Goal: Find specific page/section: Find specific page/section

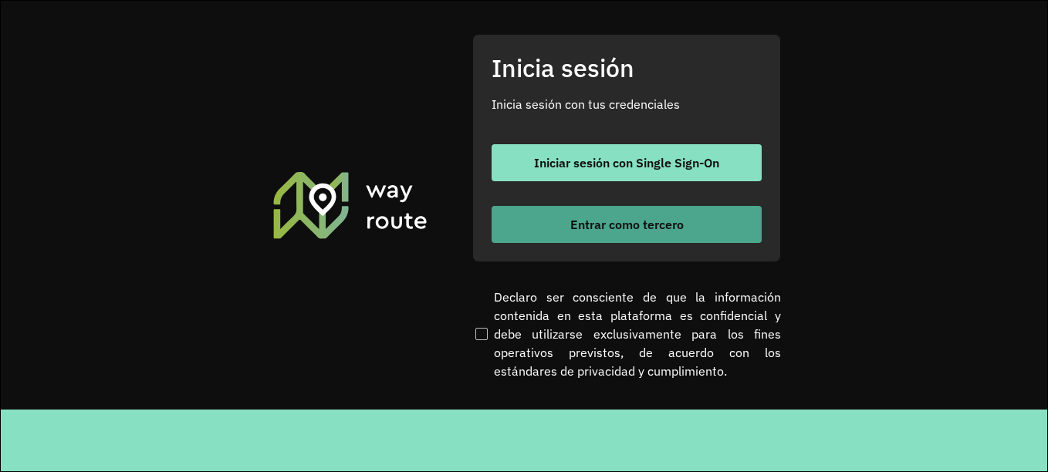
click at [627, 225] on font "Entrar como tercero" at bounding box center [626, 224] width 113 height 15
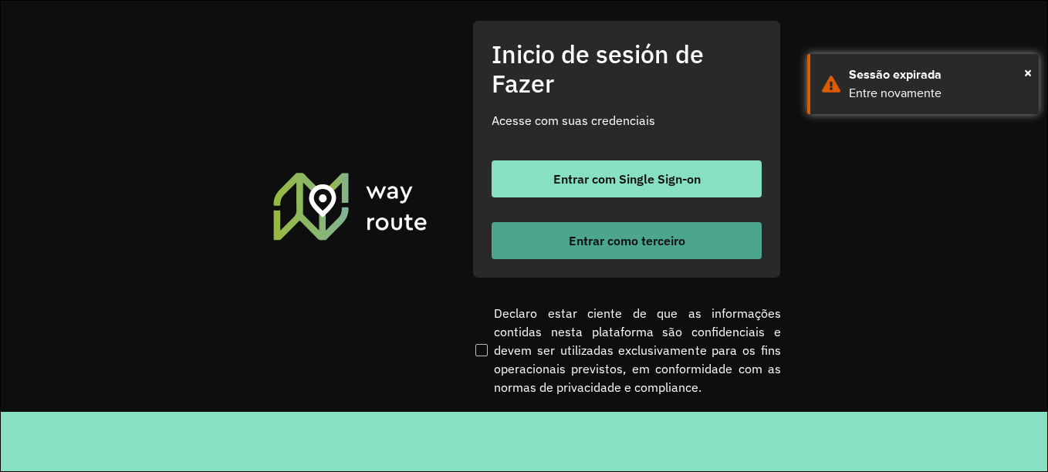
click at [648, 245] on font "Entrar como terceiro" at bounding box center [627, 240] width 117 height 15
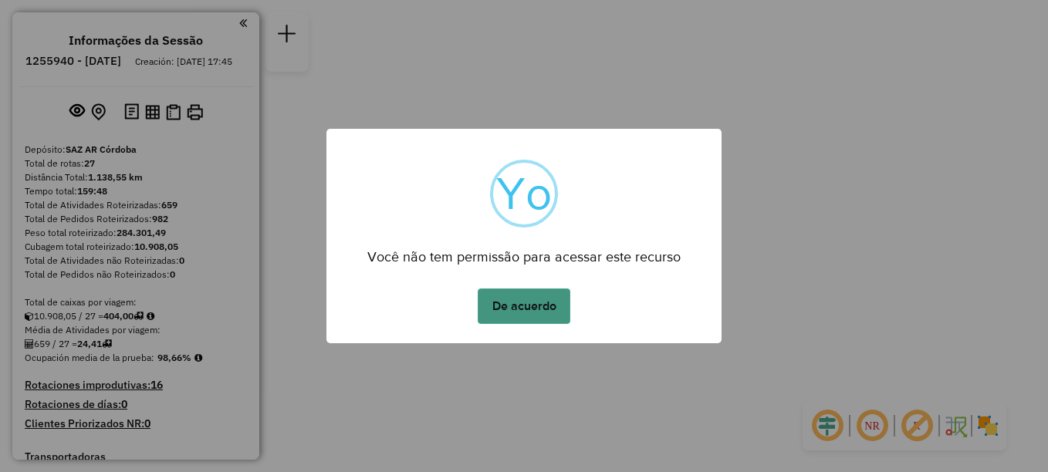
click at [519, 300] on button "De acuerdo" at bounding box center [524, 307] width 93 height 36
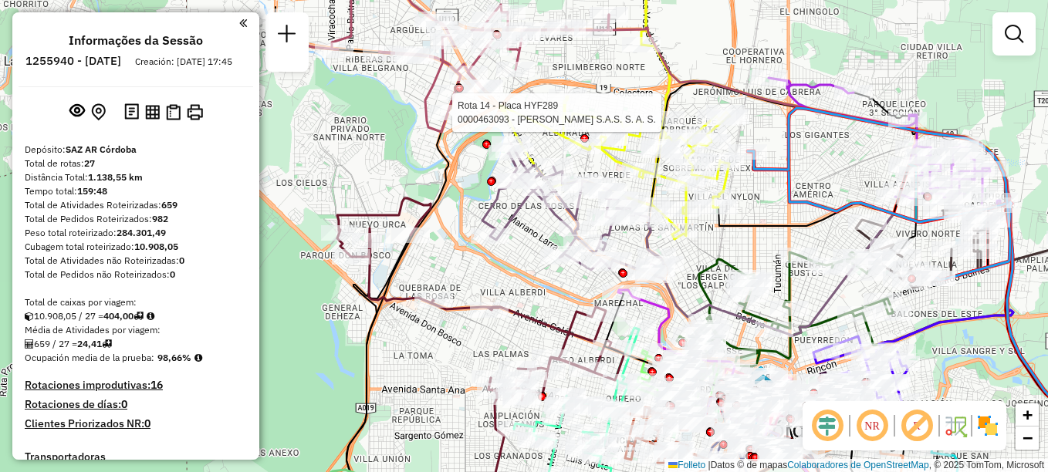
select select "**********"
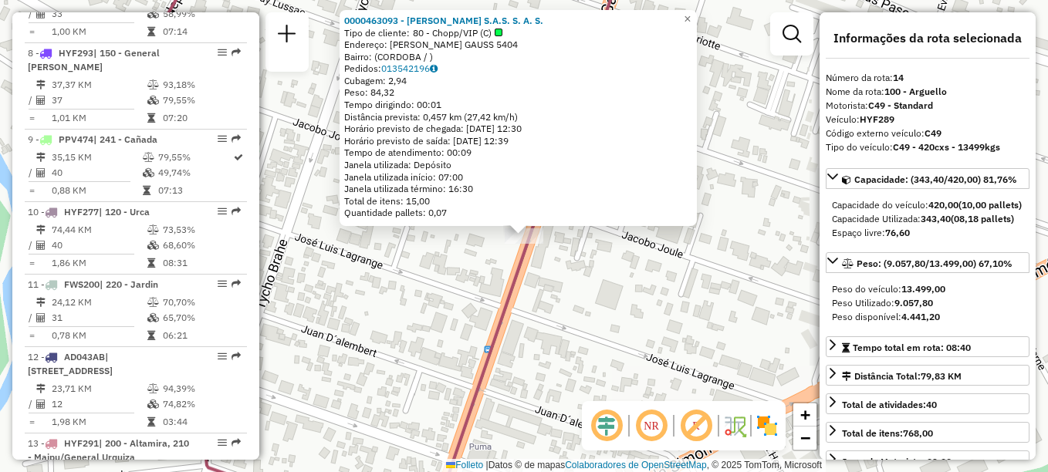
scroll to position [1604, 0]
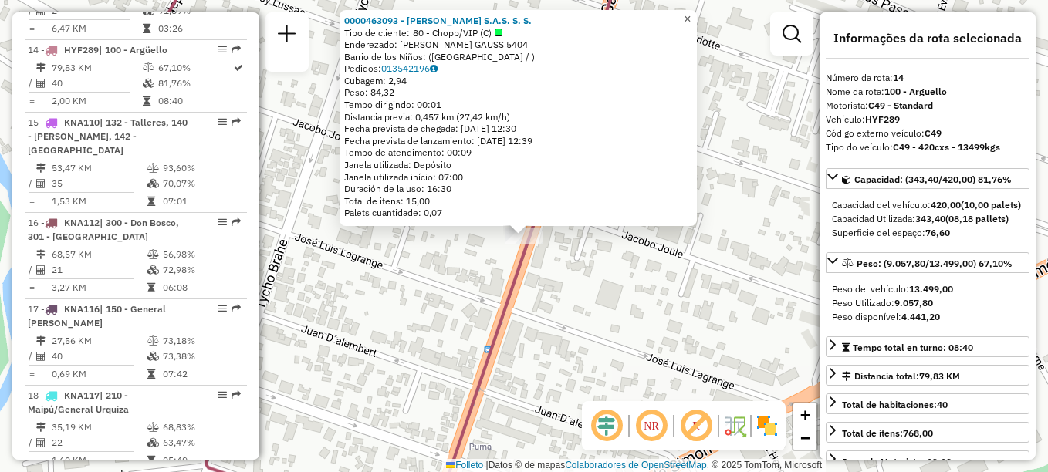
click at [691, 16] on span "×" at bounding box center [687, 18] width 7 height 13
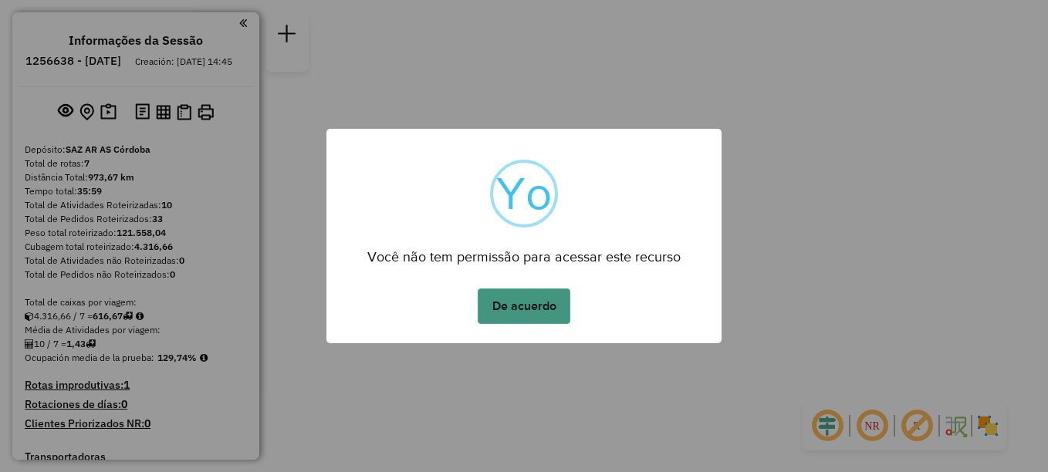
click at [507, 303] on button "De acuerdo" at bounding box center [524, 307] width 93 height 36
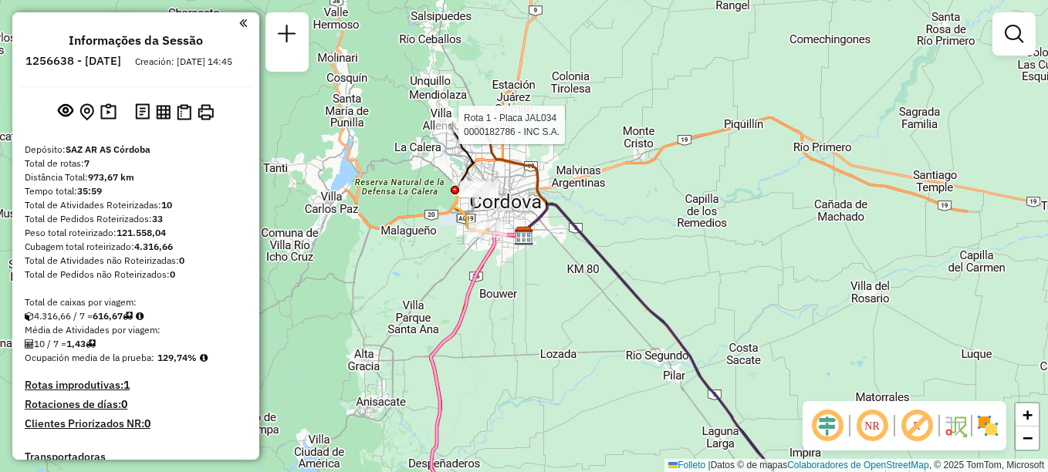
select select "**********"
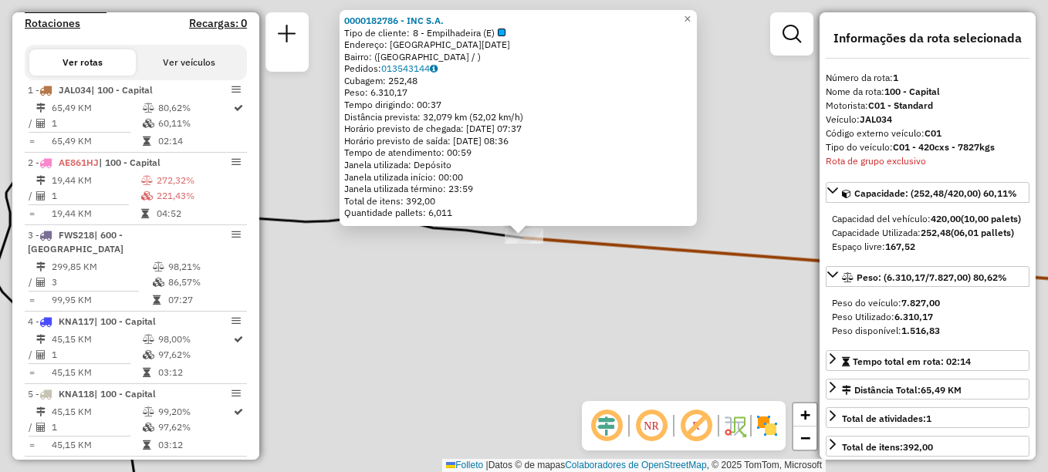
scroll to position [550, 0]
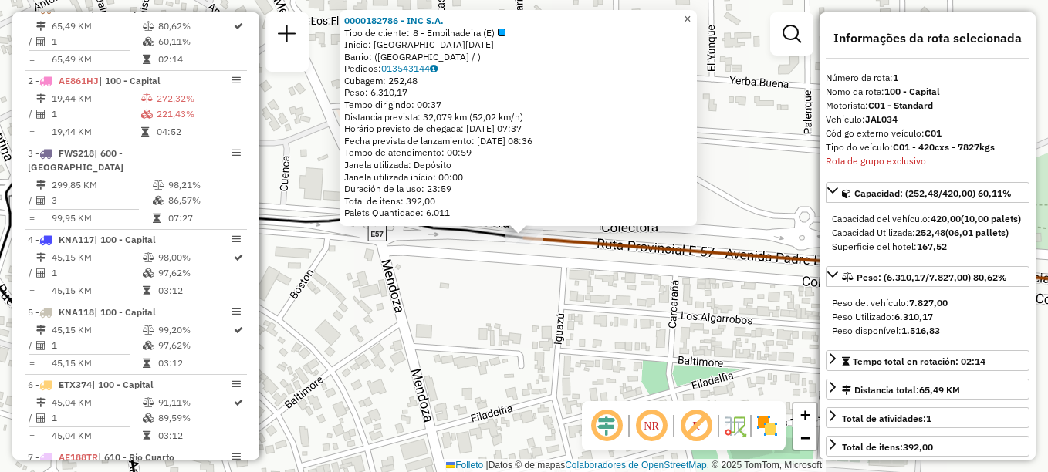
drag, startPoint x: 702, startPoint y: 8, endPoint x: 692, endPoint y: 25, distance: 19.7
click at [697, 10] on link "×" at bounding box center [688, 19] width 19 height 19
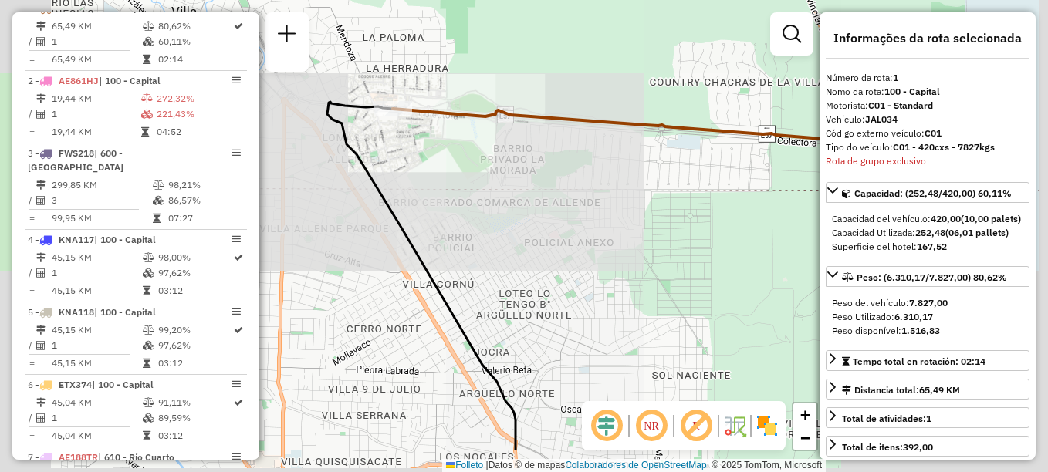
drag, startPoint x: 549, startPoint y: 315, endPoint x: 415, endPoint y: 71, distance: 278.1
click at [446, 90] on div "Janela de atendimento Grade de atendimento Capacidade Transportadoras Veículos …" at bounding box center [524, 236] width 1048 height 472
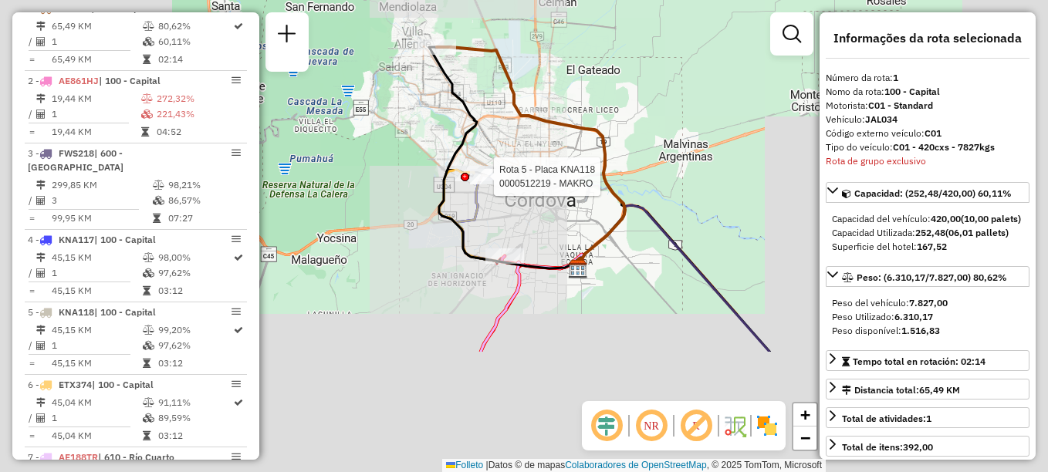
drag, startPoint x: 487, startPoint y: 330, endPoint x: 462, endPoint y: 156, distance: 176.2
click at [462, 173] on div at bounding box center [465, 177] width 8 height 8
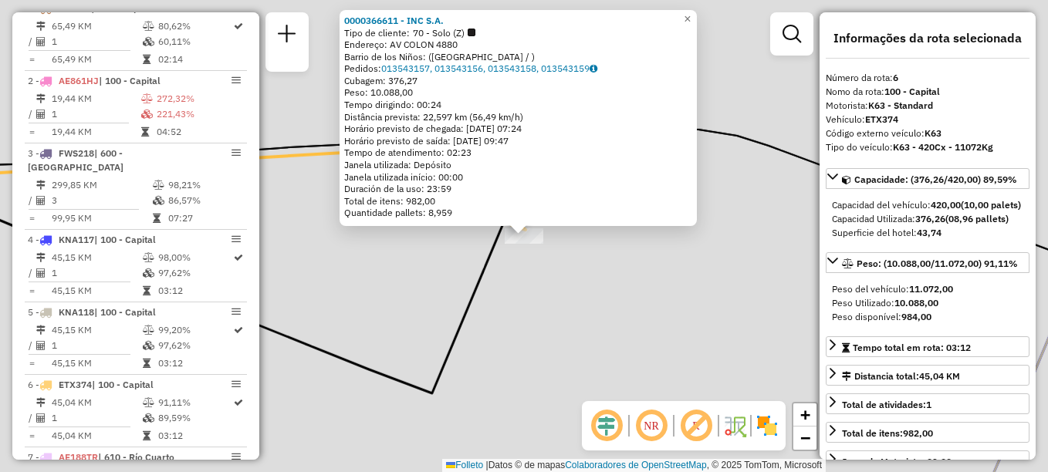
scroll to position [636, 0]
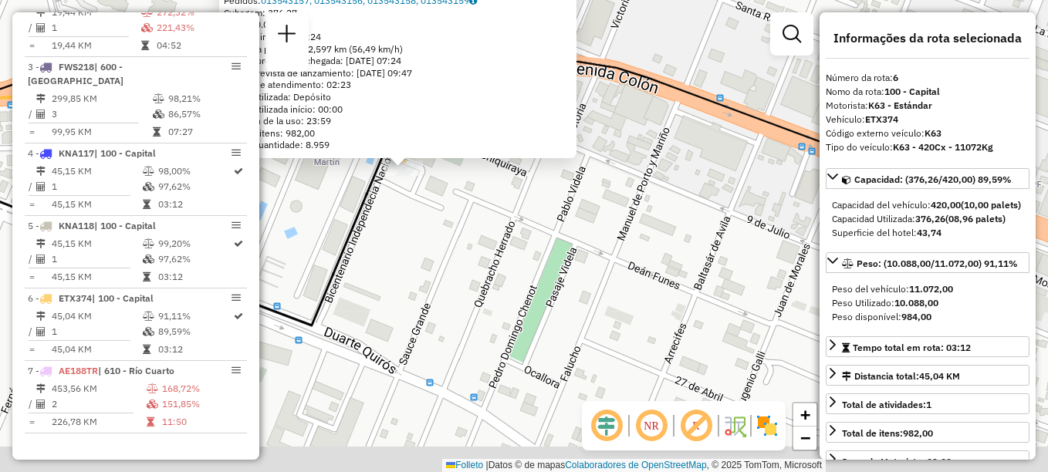
drag, startPoint x: 590, startPoint y: 306, endPoint x: 461, endPoint y: 230, distance: 149.9
click at [461, 230] on div "0000366611 - INC S.A. Tipo de cliente: 70 - Solo (Z) Endereço: AV COLON 4880 Ba…" at bounding box center [524, 236] width 1048 height 472
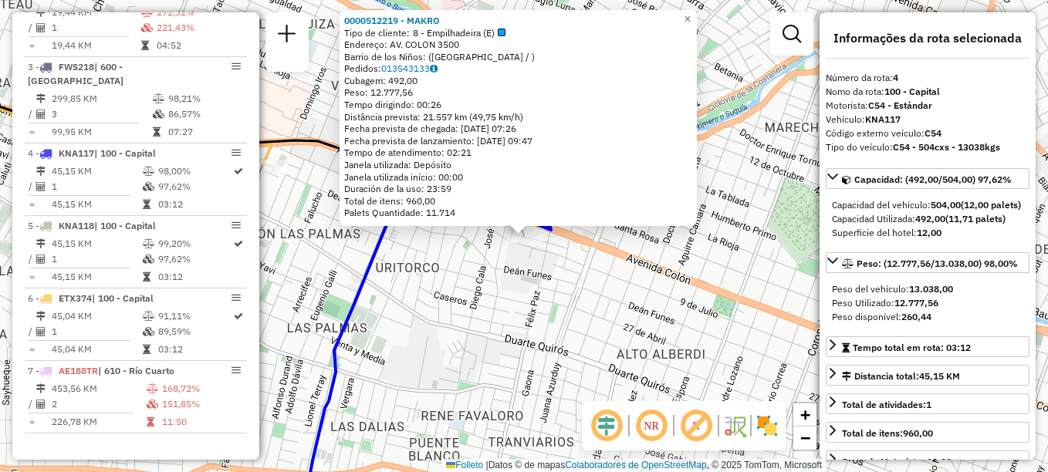
drag, startPoint x: 547, startPoint y: 320, endPoint x: 532, endPoint y: 262, distance: 60.5
click at [539, 275] on div "0000512219 - MAKRO Tipo de cliente: 8 - Empilhadeira (E) Endereço: AV. COLON 35…" at bounding box center [524, 236] width 1048 height 472
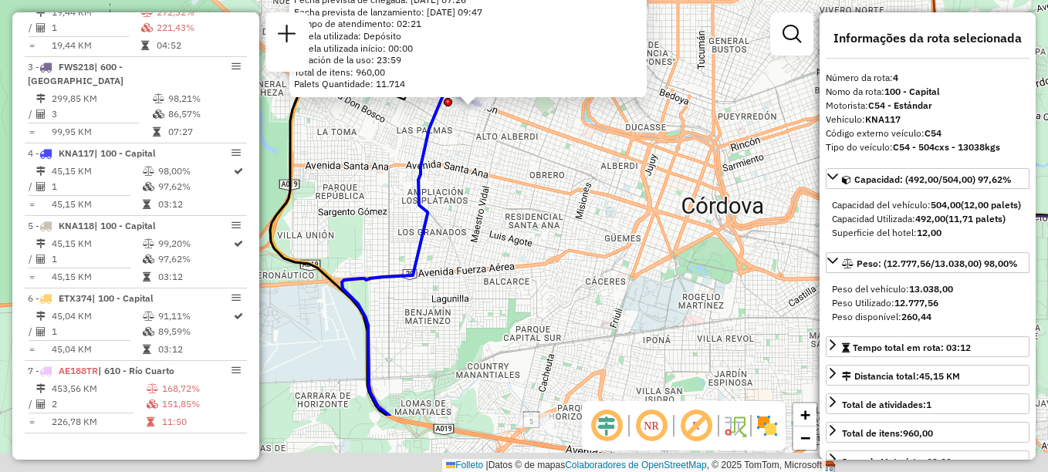
drag, startPoint x: 513, startPoint y: 324, endPoint x: 465, endPoint y: 144, distance: 186.1
click at [481, 162] on div "0000512219 - MAKRO Tipo de cliente: 8 - Empilhadeira (E) Endereço: AV. COLON 35…" at bounding box center [524, 236] width 1048 height 472
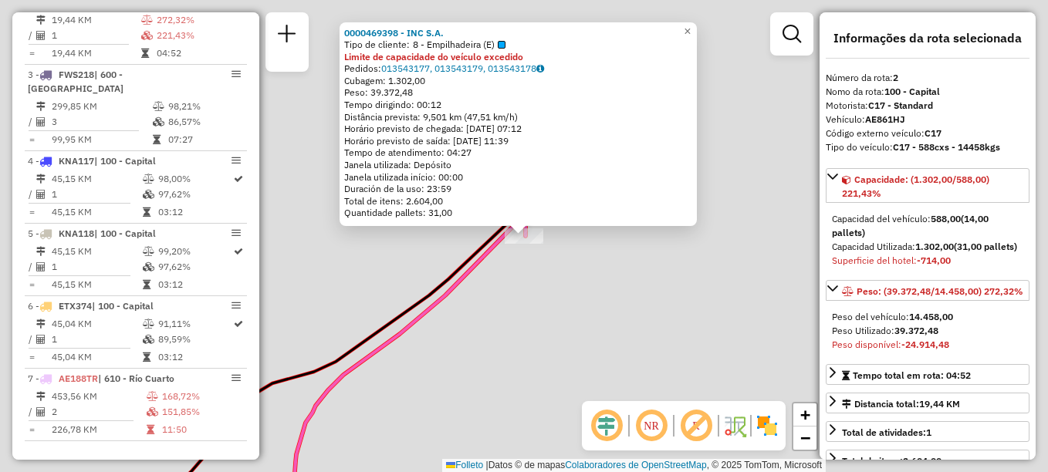
scroll to position [622, 0]
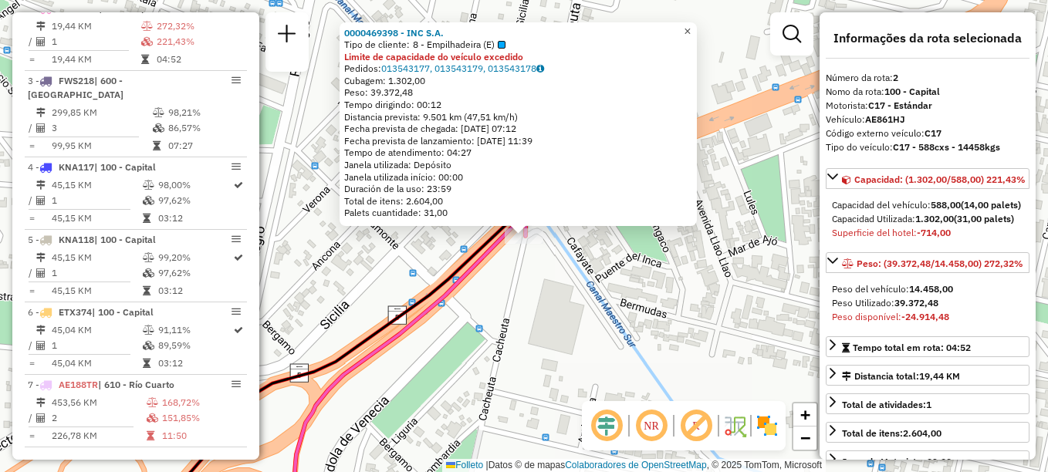
click at [691, 27] on span "×" at bounding box center [687, 31] width 7 height 13
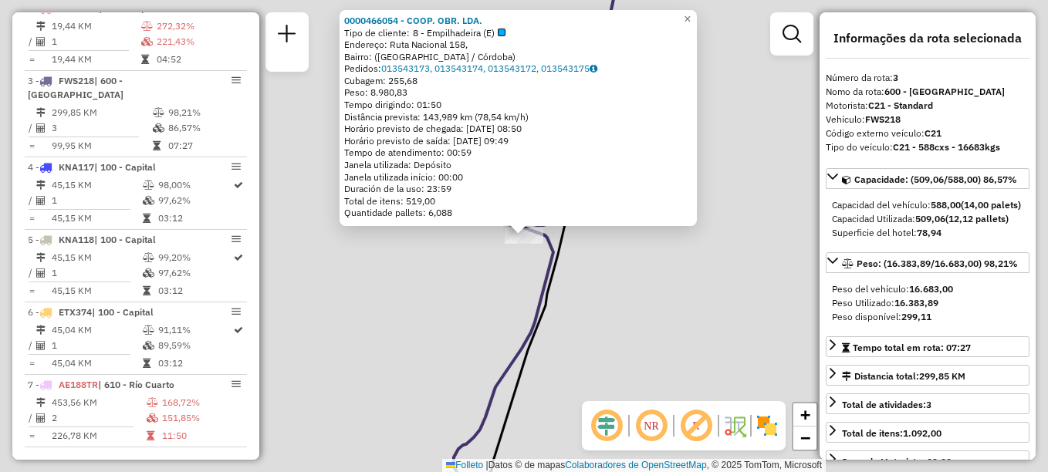
scroll to position [636, 0]
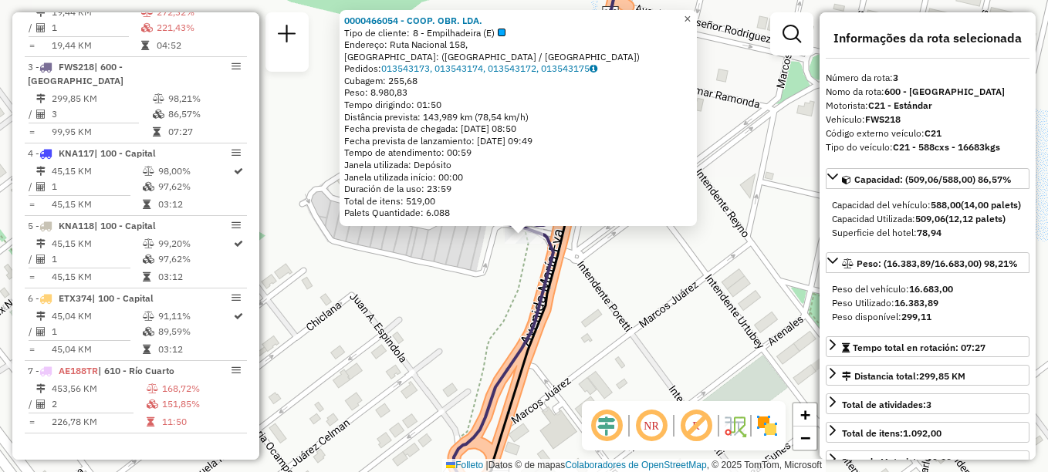
click at [697, 17] on link "×" at bounding box center [688, 19] width 19 height 19
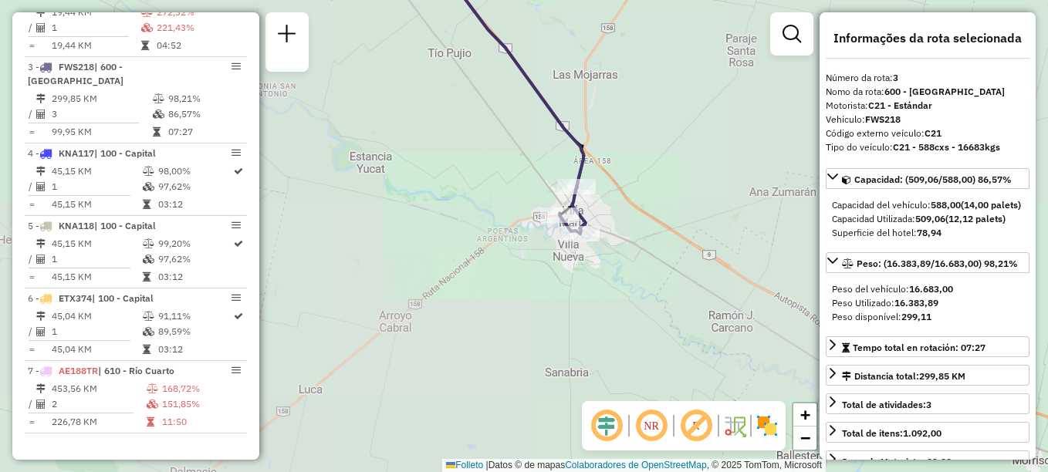
drag, startPoint x: 462, startPoint y: 323, endPoint x: 611, endPoint y: 193, distance: 198.0
click at [589, 208] on div "Janela de atendimento Grade de atendimento Capacidade Transportadoras Veículos …" at bounding box center [524, 236] width 1048 height 472
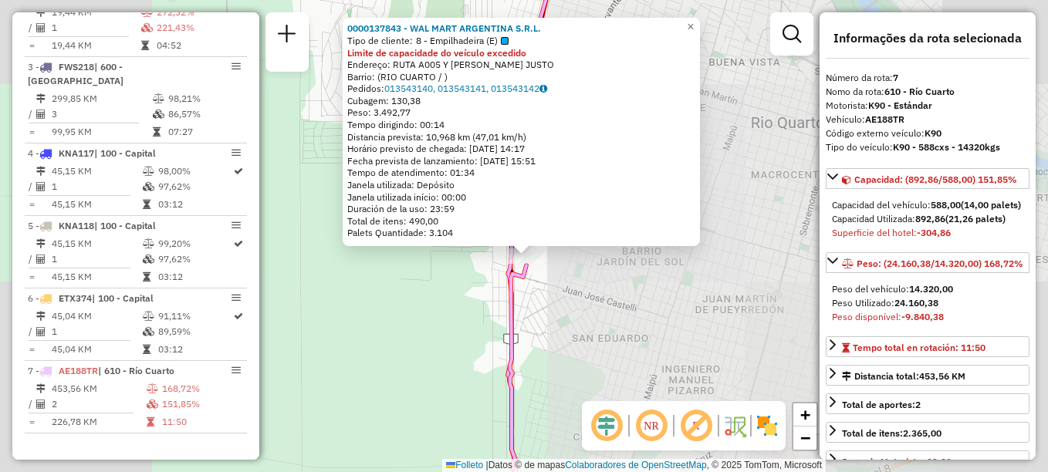
drag, startPoint x: 567, startPoint y: 340, endPoint x: 526, endPoint y: 177, distance: 168.9
click at [542, 186] on div "0000137843 - WAL MART ARGENTINA S.R.L. Tipo de cliente: 8 - Empilhadeira (E) Li…" at bounding box center [524, 236] width 1048 height 472
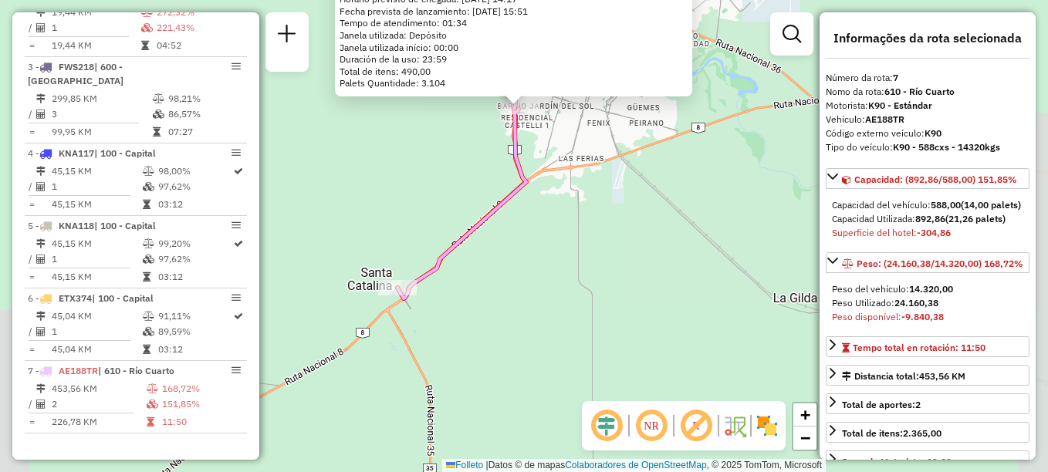
drag, startPoint x: 532, startPoint y: 212, endPoint x: 552, endPoint y: 164, distance: 51.9
click at [552, 167] on div "0000137843 - WAL MART ARGENTINA S.R.L. Tipo de cliente: 8 - Empilhadeira (E) Li…" at bounding box center [524, 236] width 1048 height 472
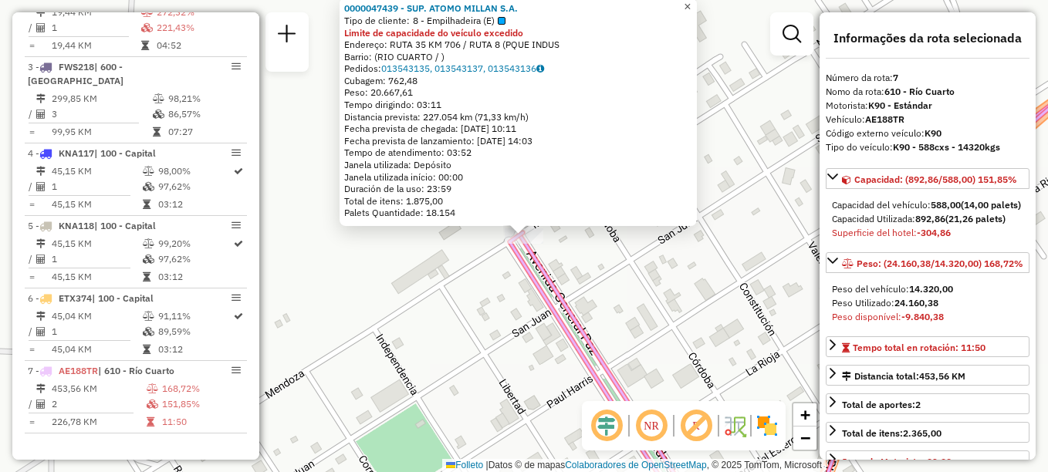
click at [691, 4] on span "×" at bounding box center [687, 6] width 7 height 13
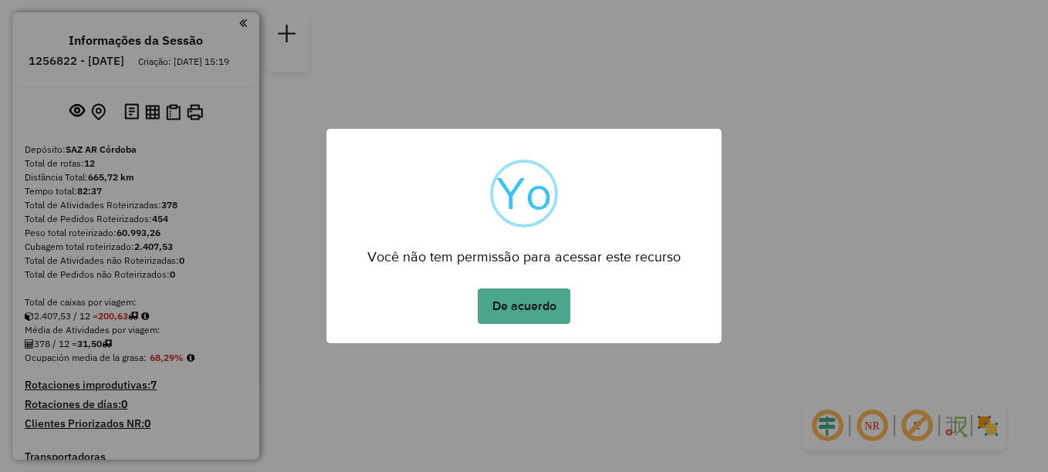
click at [560, 303] on button "De acuerdo" at bounding box center [524, 307] width 93 height 36
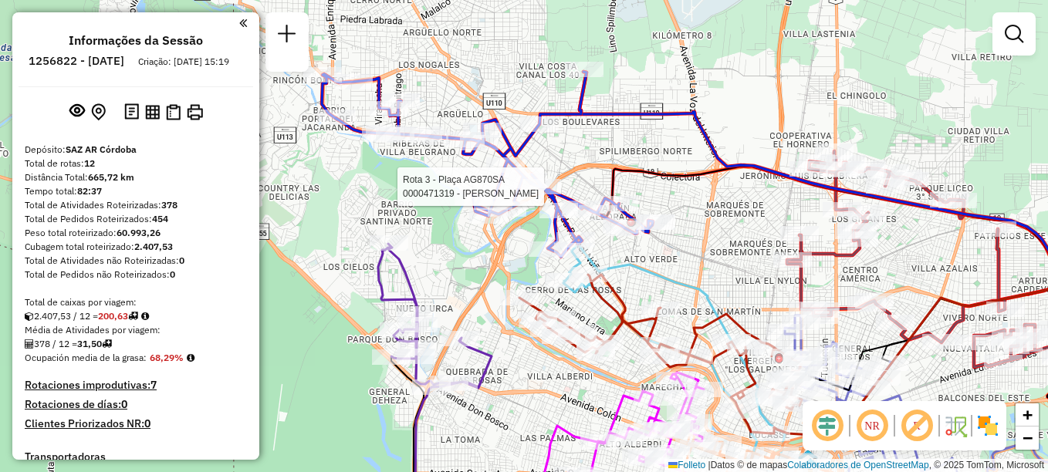
select select "**********"
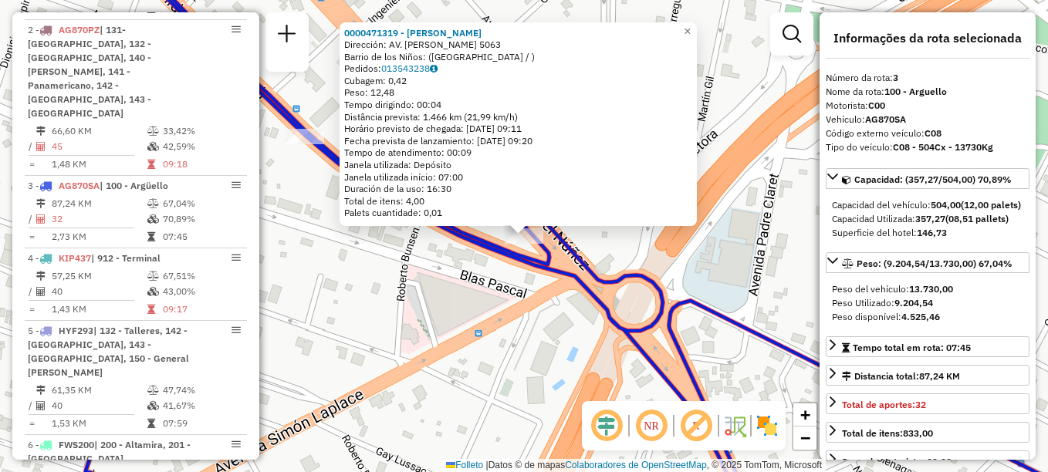
scroll to position [750, 0]
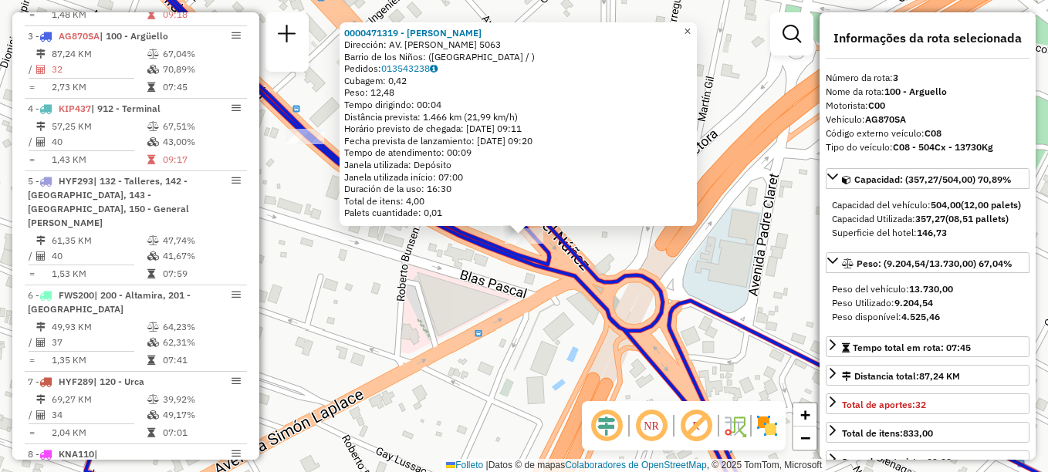
click at [691, 27] on span "×" at bounding box center [687, 31] width 7 height 13
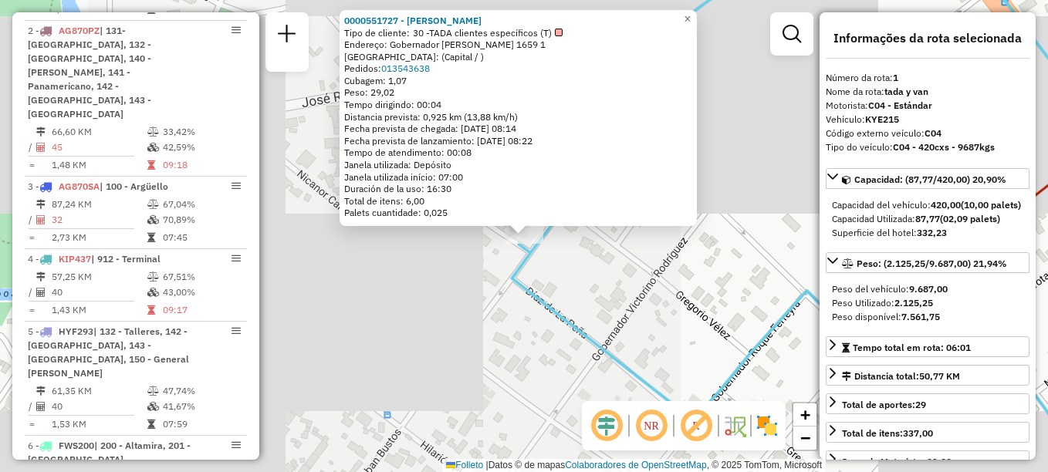
scroll to position [550, 0]
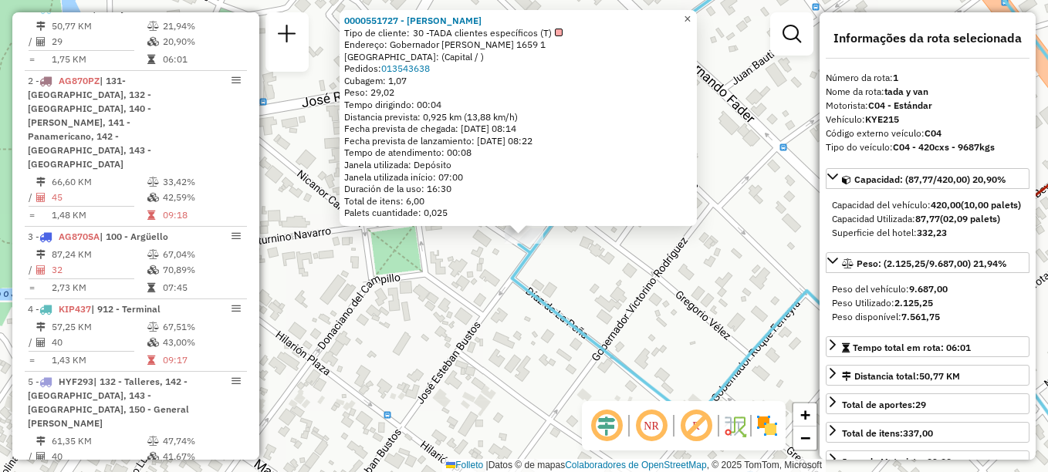
click at [691, 15] on span "×" at bounding box center [687, 18] width 7 height 13
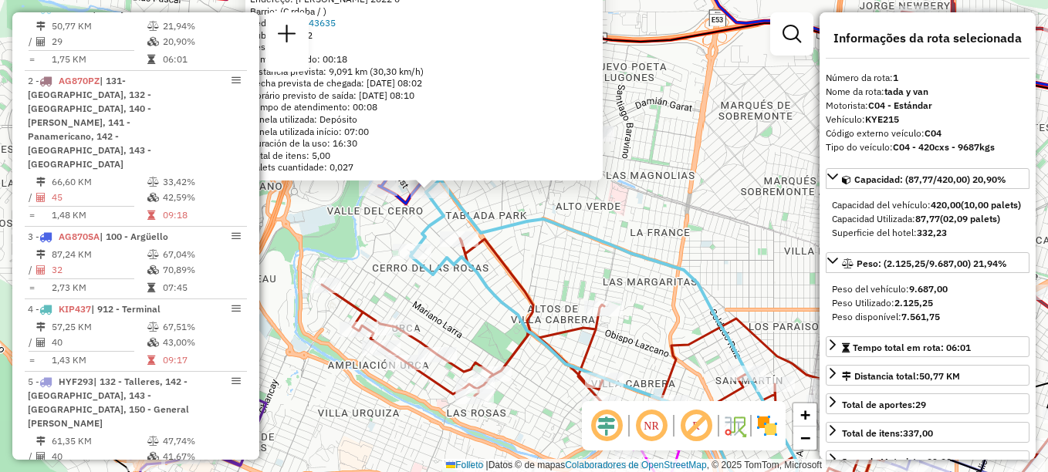
drag, startPoint x: 599, startPoint y: 283, endPoint x: 513, endPoint y: 242, distance: 95.3
click at [516, 243] on div "0000551502 - [PERSON_NAME] Tipo de cliente: 30 -TADA clientes específicos (T) E…" at bounding box center [524, 236] width 1048 height 472
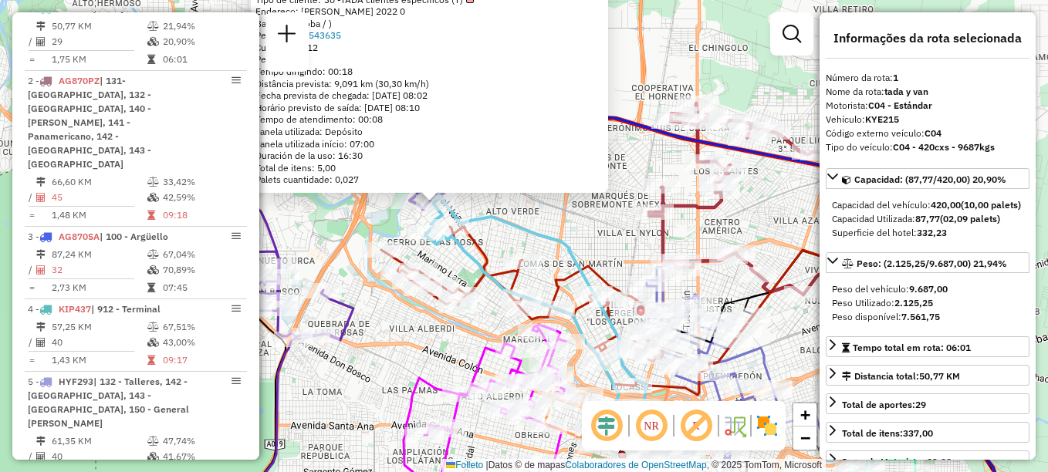
click at [605, 235] on div "0000551502 - [PERSON_NAME] Tipo de cliente: 30 -TADA clientes específicos (T) E…" at bounding box center [524, 236] width 1048 height 472
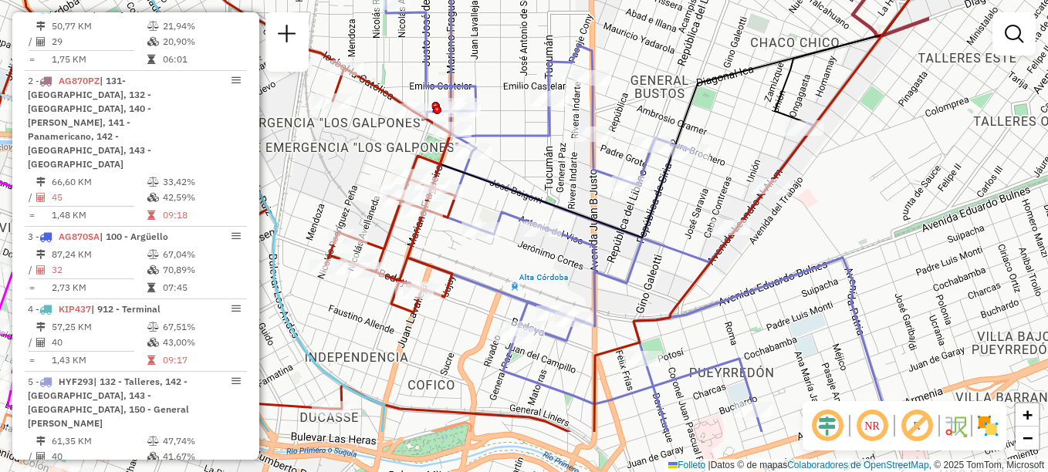
drag, startPoint x: 706, startPoint y: 327, endPoint x: 526, endPoint y: 266, distance: 189.7
click at [526, 266] on div "Janela de atendimento Grade de atendimento Capacidade Transportadoras Veículos …" at bounding box center [524, 236] width 1048 height 472
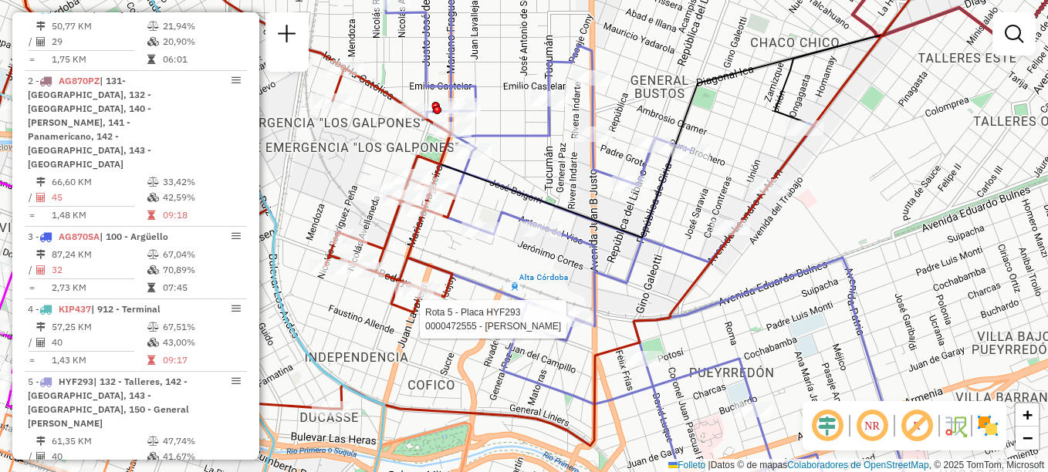
select select "**********"
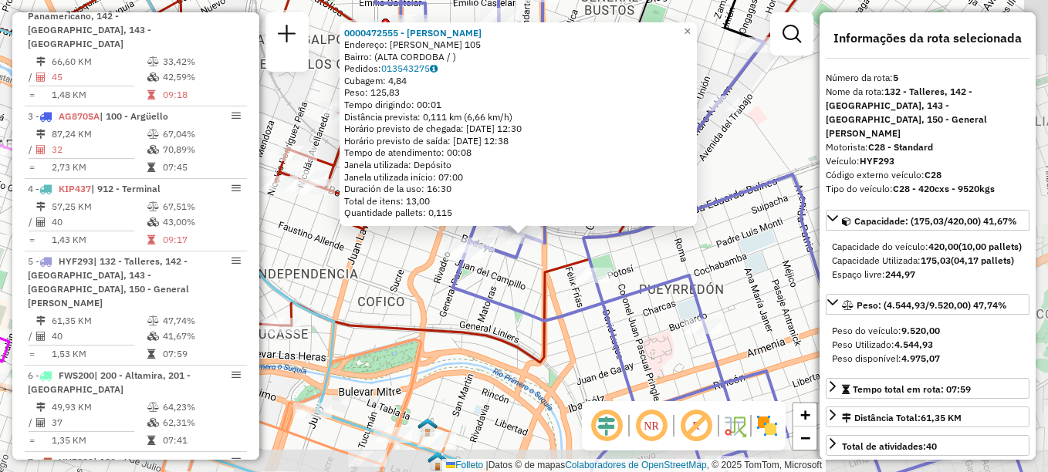
scroll to position [895, 0]
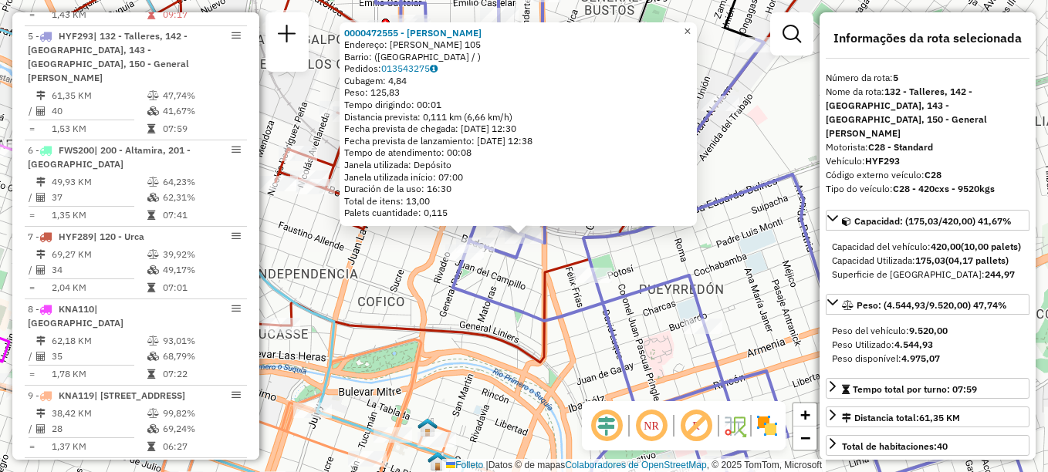
click at [691, 26] on span "×" at bounding box center [687, 31] width 7 height 13
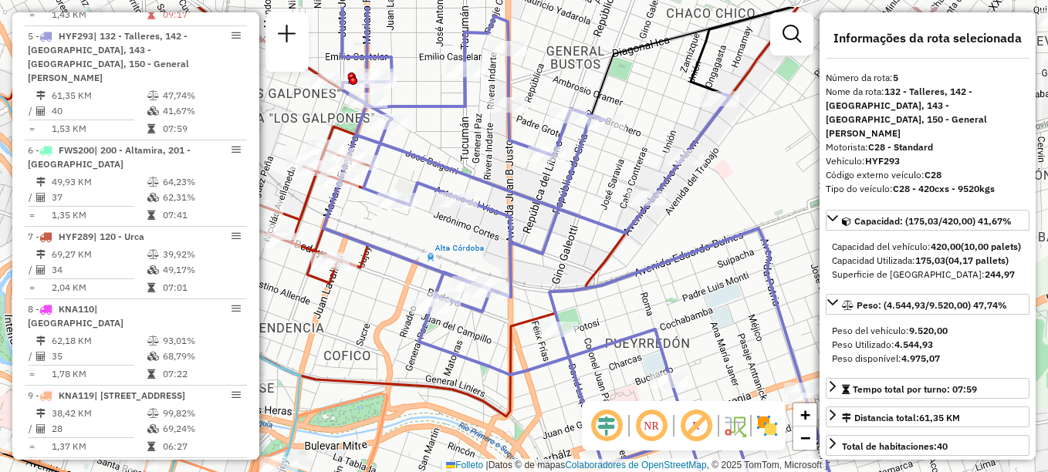
drag, startPoint x: 569, startPoint y: 213, endPoint x: 490, endPoint y: 333, distance: 143.9
click at [490, 333] on icon at bounding box center [663, 290] width 680 height 567
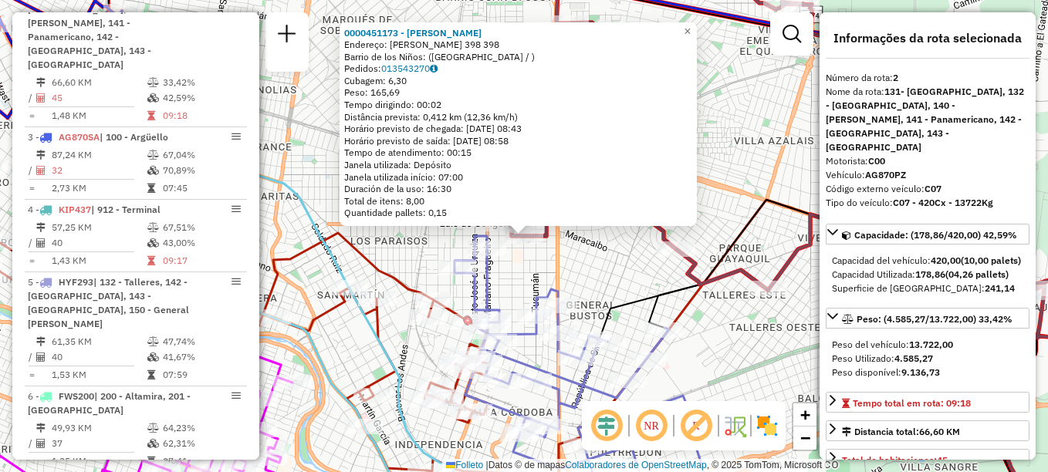
scroll to position [622, 0]
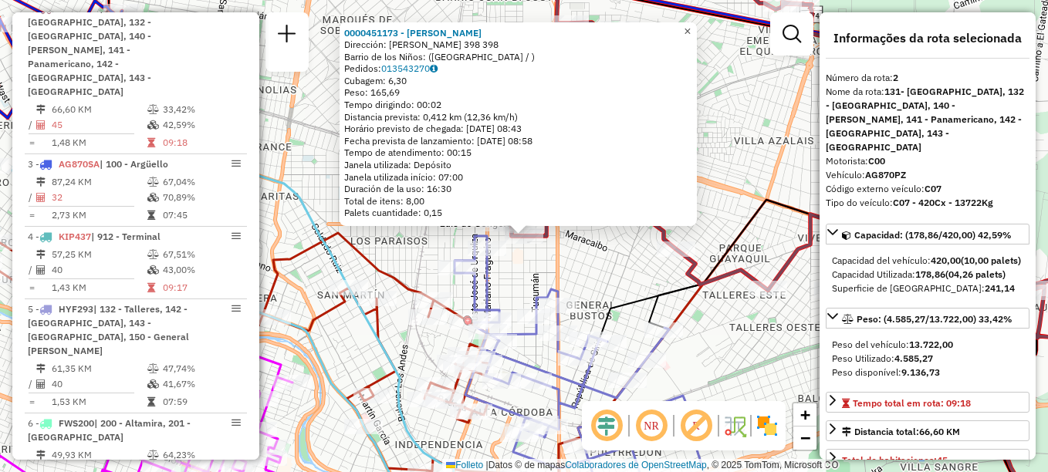
click at [691, 29] on span "×" at bounding box center [687, 31] width 7 height 13
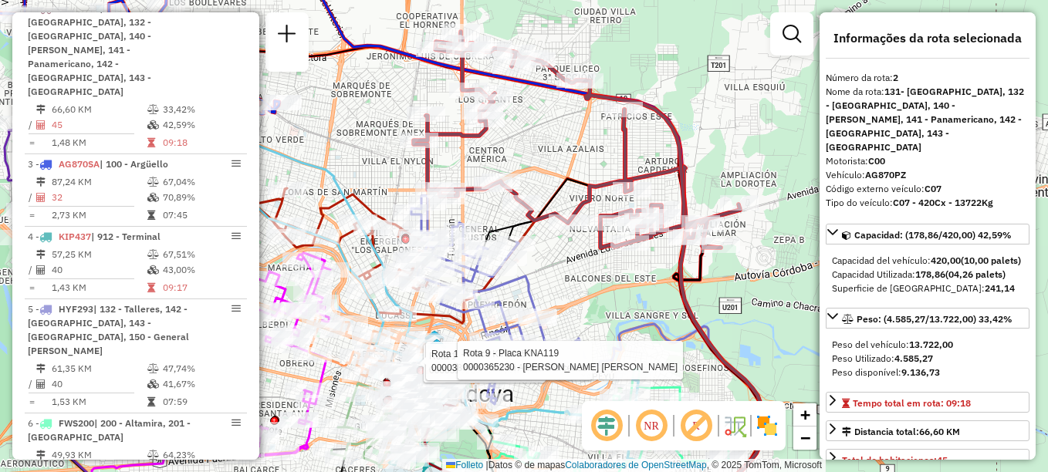
drag, startPoint x: 639, startPoint y: 312, endPoint x: 639, endPoint y: 279, distance: 32.4
click at [639, 279] on div "Rota 1 - Placa KYE215 0000519225 - PANINI SAS Rota 1 - Placa KYE215 0000383888 …" at bounding box center [524, 236] width 1048 height 472
click at [621, 284] on div "Rota 1 - Placa KYE215 0000519225 - PANINI SAS Rota 1 - Placa KYE215 0000383888 …" at bounding box center [524, 236] width 1048 height 472
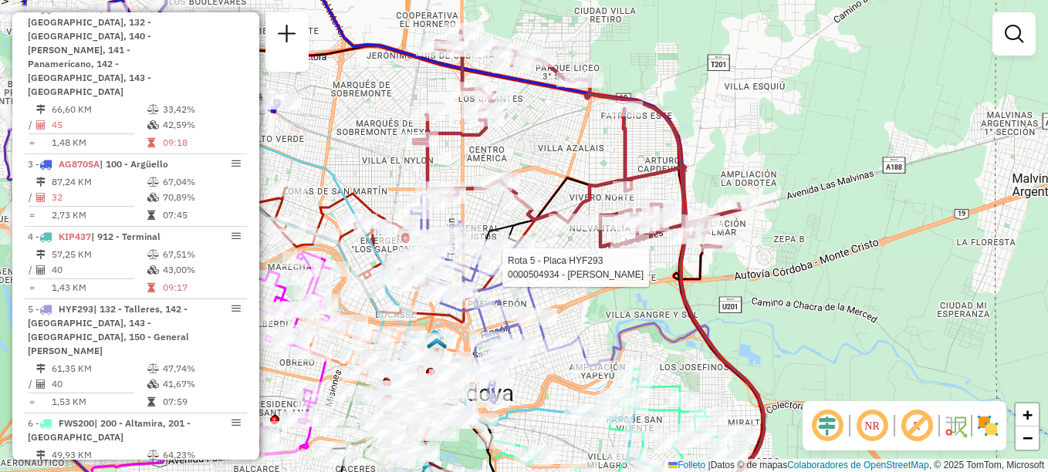
select select "**********"
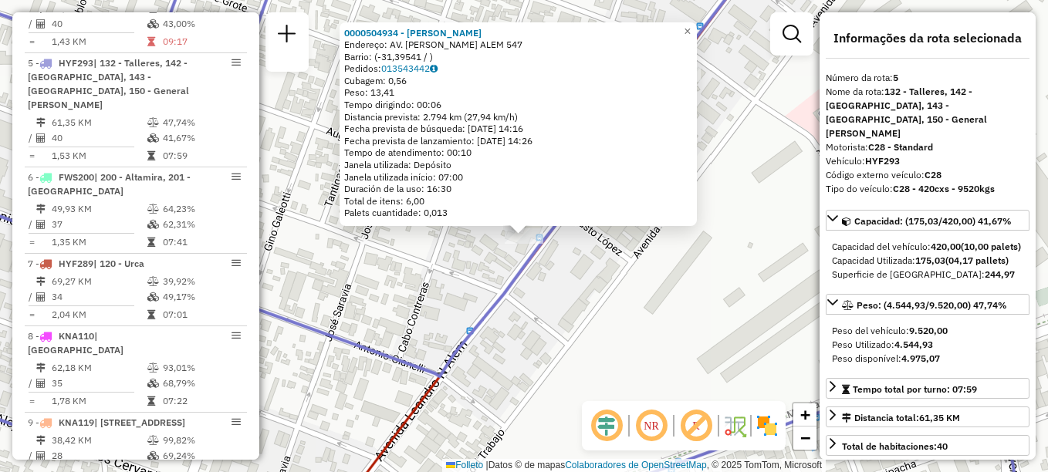
scroll to position [895, 0]
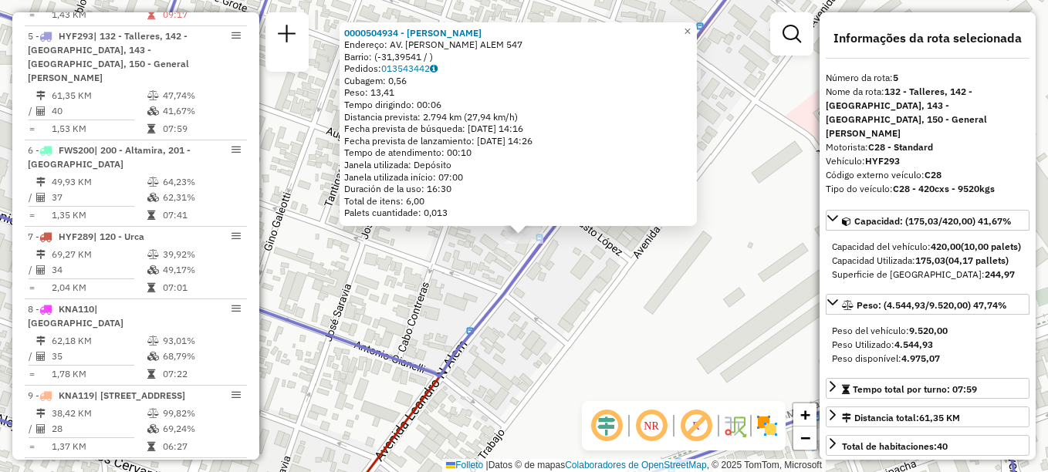
click at [559, 299] on div "0000504934 - [PERSON_NAME]: AV. [PERSON_NAME] ALEM 547 Barrio: (-31,39541 / ) P…" at bounding box center [524, 236] width 1048 height 472
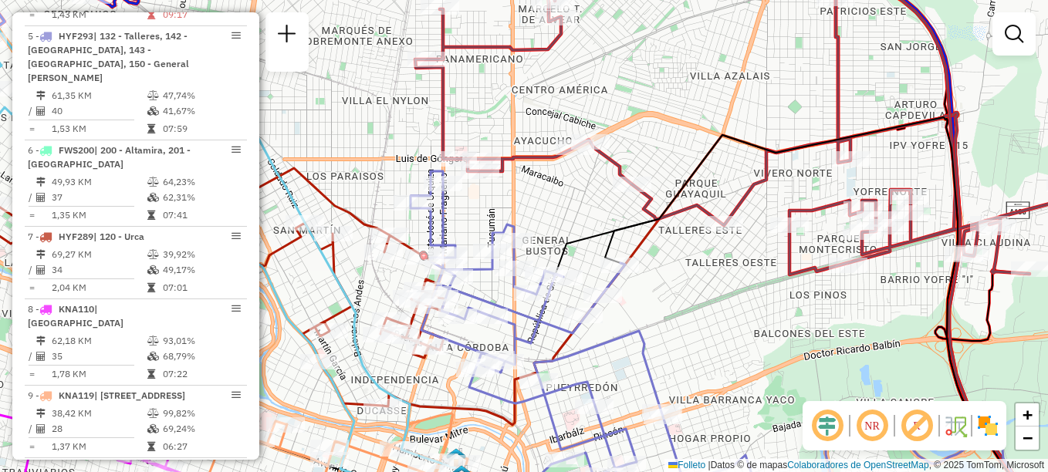
drag, startPoint x: 709, startPoint y: 355, endPoint x: 733, endPoint y: 353, distance: 24.0
click at [734, 354] on div "Janela de atendimento Grade de atendimento Capacidade Transportadoras Veículos …" at bounding box center [524, 236] width 1048 height 472
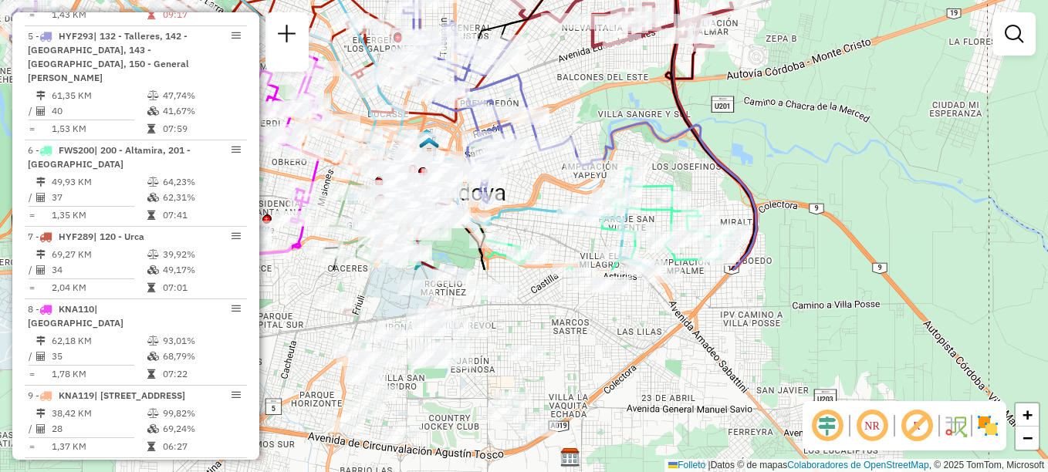
drag, startPoint x: 703, startPoint y: 225, endPoint x: 601, endPoint y: 71, distance: 184.3
click at [601, 71] on div "Janela de atendimento Grade de atendimento Capacidade Transportadoras Veículos …" at bounding box center [524, 236] width 1048 height 472
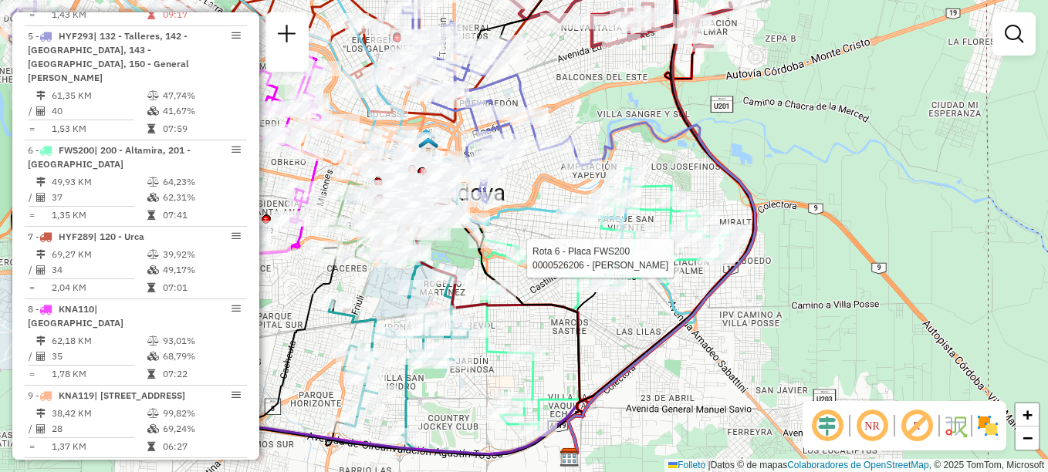
select select "**********"
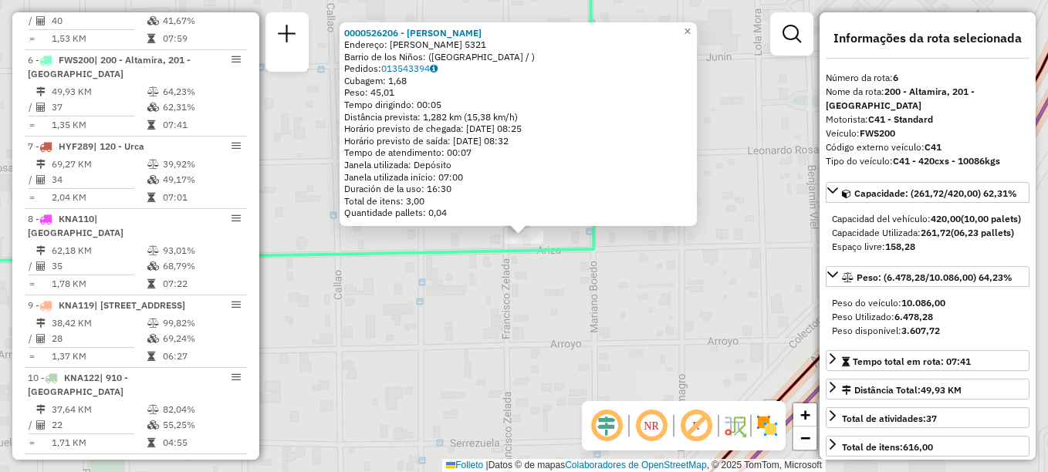
scroll to position [996, 0]
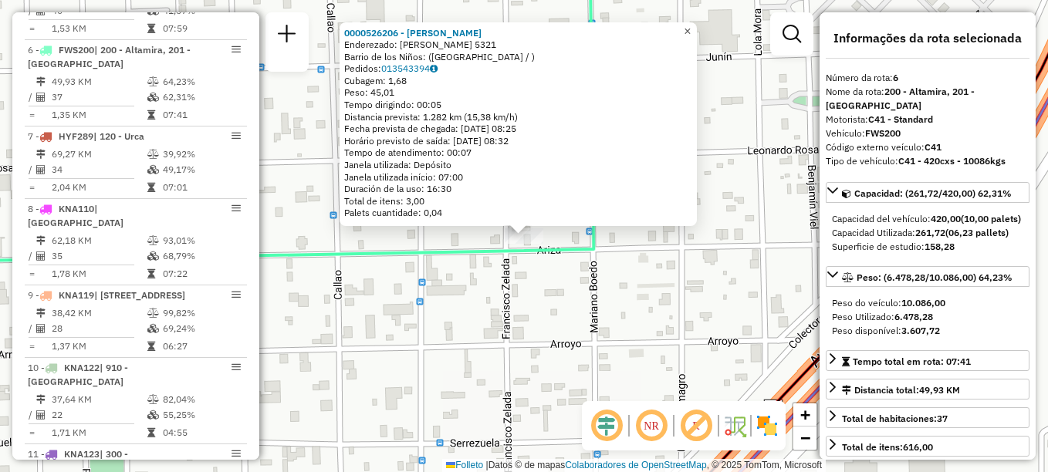
click at [691, 25] on span "×" at bounding box center [687, 31] width 7 height 13
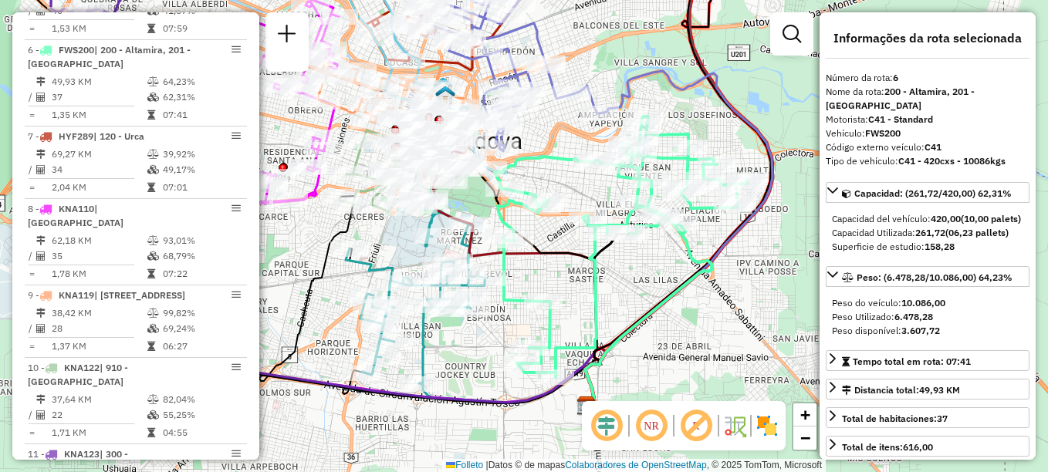
drag, startPoint x: 427, startPoint y: 320, endPoint x: 280, endPoint y: 277, distance: 152.9
click at [280, 277] on div "Janela de atendimento Grade de atendimento Capacidade Transportadoras Veículos …" at bounding box center [524, 236] width 1048 height 472
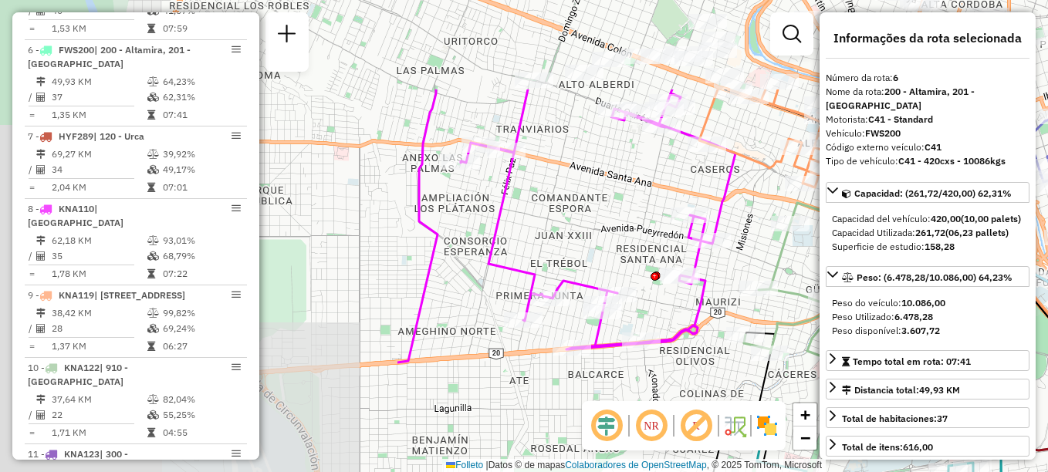
drag, startPoint x: 534, startPoint y: 262, endPoint x: 967, endPoint y: 348, distance: 441.4
click at [1047, 360] on html "Aguarde... Pop-up bloqueado! Seu navegador bloqueou automáticamente a abertura …" at bounding box center [524, 236] width 1048 height 472
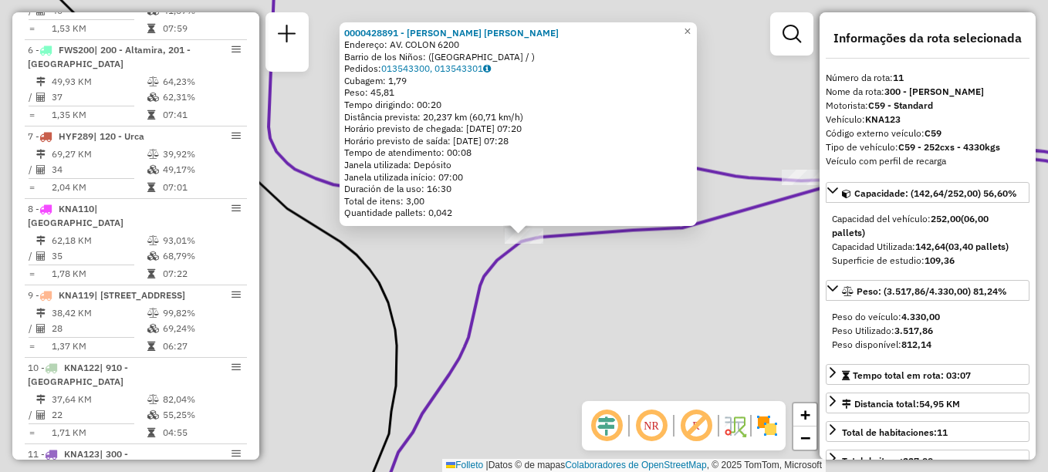
scroll to position [1152, 0]
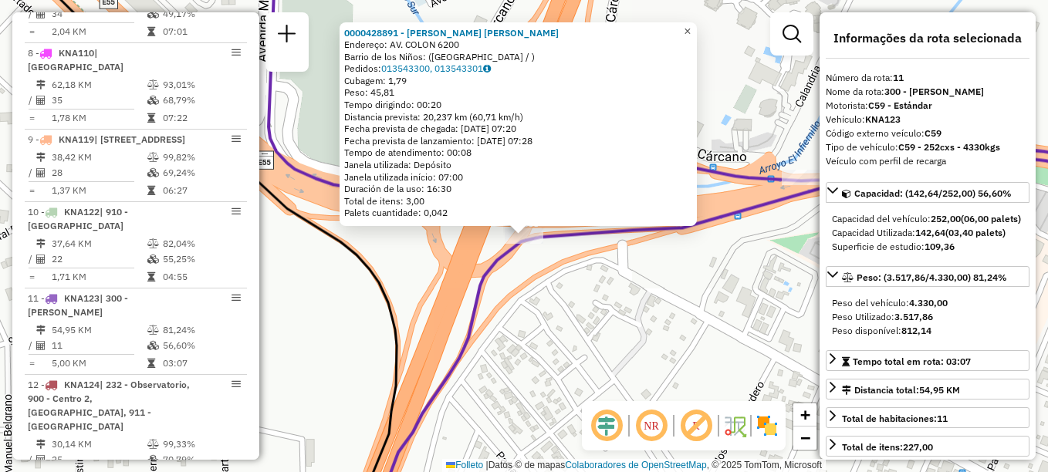
click at [697, 29] on link "×" at bounding box center [688, 31] width 19 height 19
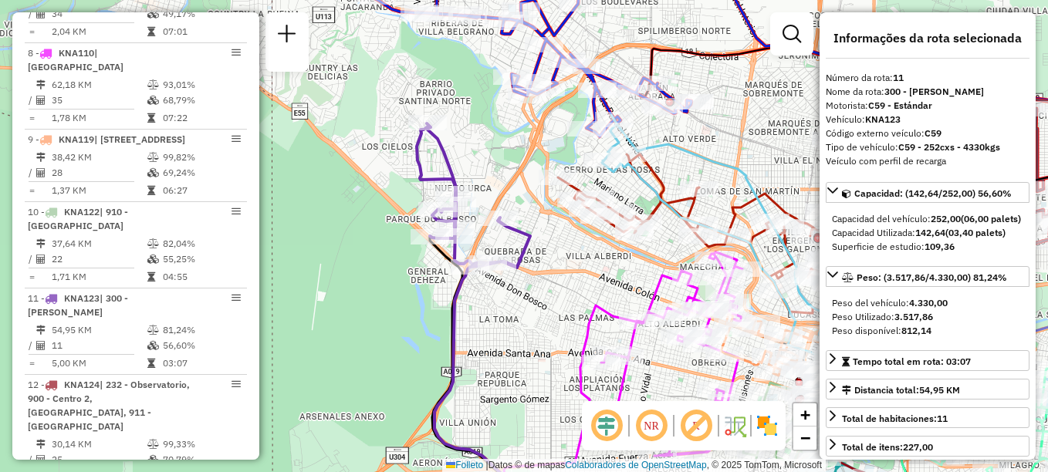
drag, startPoint x: 469, startPoint y: 283, endPoint x: 499, endPoint y: 316, distance: 45.4
click at [499, 316] on div "Janela de atendimento Grade de atendimento Capacidade Transportadoras Veículos …" at bounding box center [524, 236] width 1048 height 472
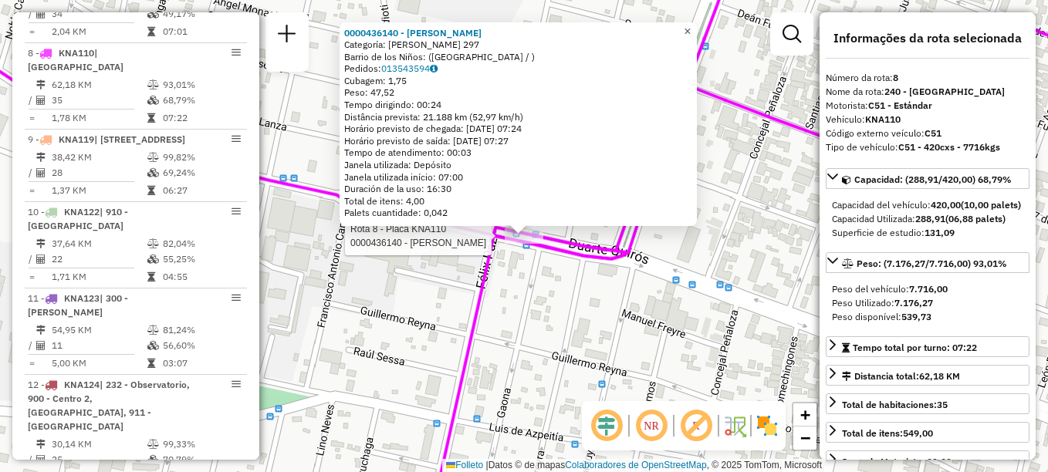
click at [697, 27] on link "×" at bounding box center [688, 31] width 19 height 19
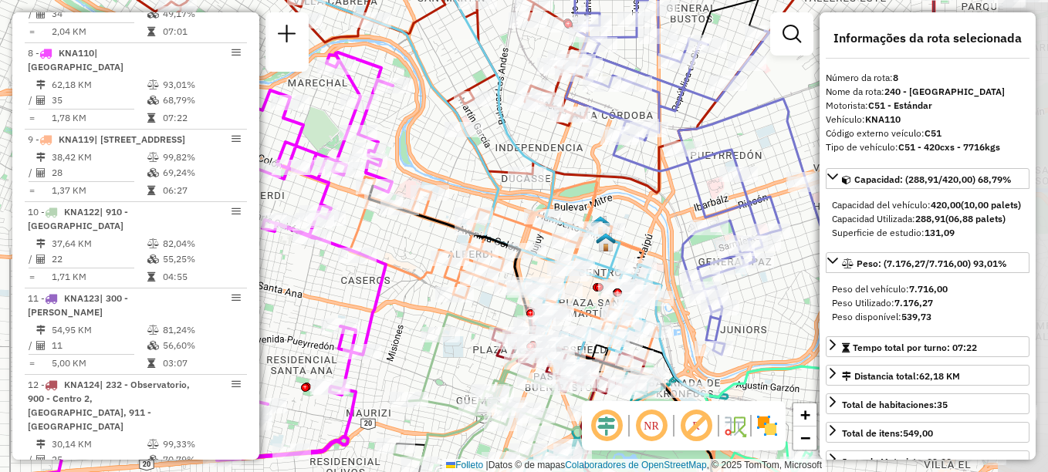
drag, startPoint x: 462, startPoint y: 294, endPoint x: 285, endPoint y: 269, distance: 178.6
click at [285, 269] on div "Janela de atendimento Grade de atendimento Capacidade Transportadoras Veículos …" at bounding box center [524, 236] width 1048 height 472
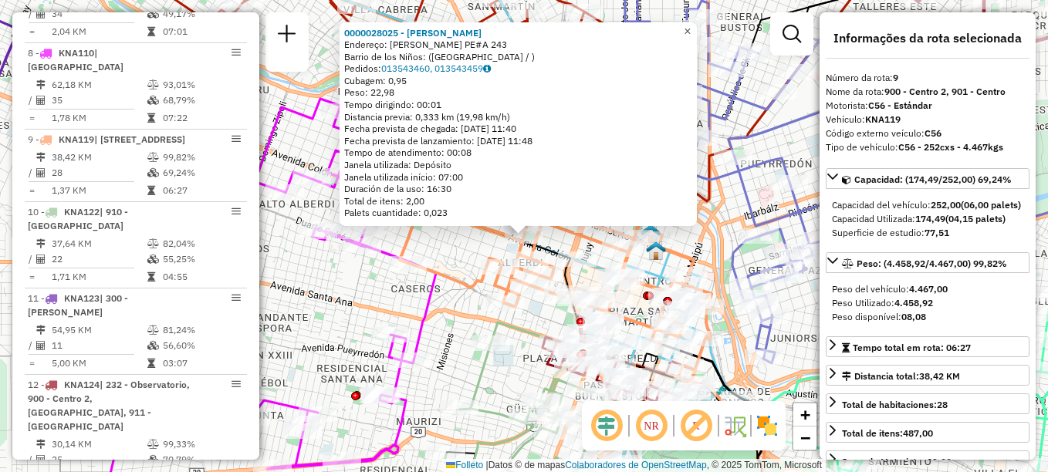
click at [691, 25] on span "×" at bounding box center [687, 31] width 7 height 13
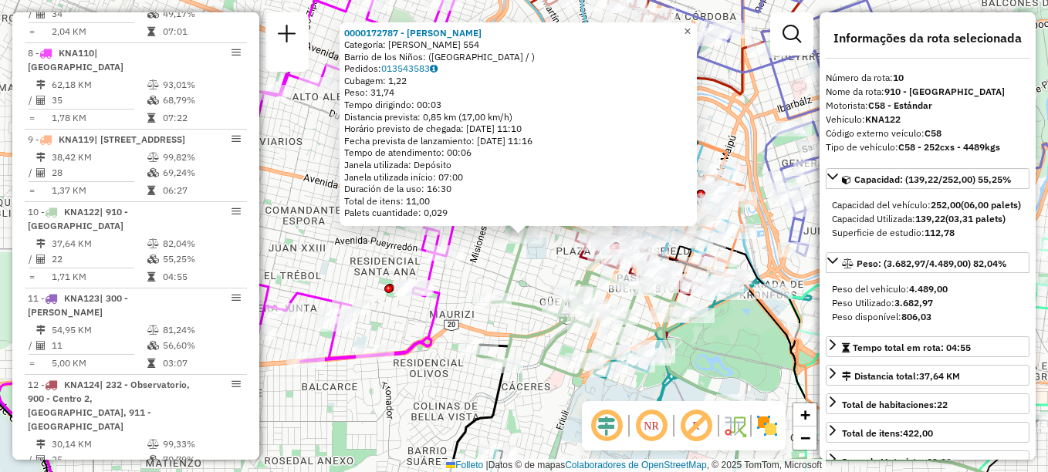
click at [691, 25] on span "×" at bounding box center [687, 31] width 7 height 13
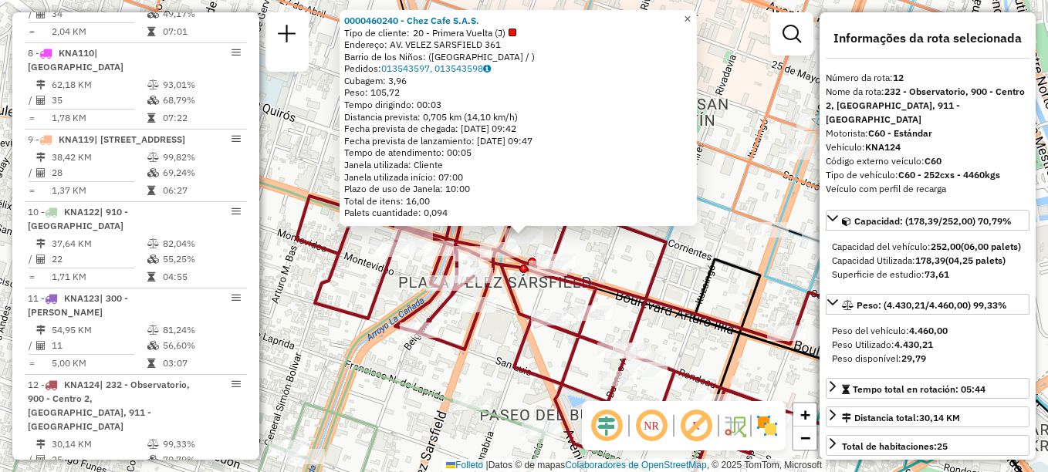
click at [691, 14] on span "×" at bounding box center [687, 18] width 7 height 13
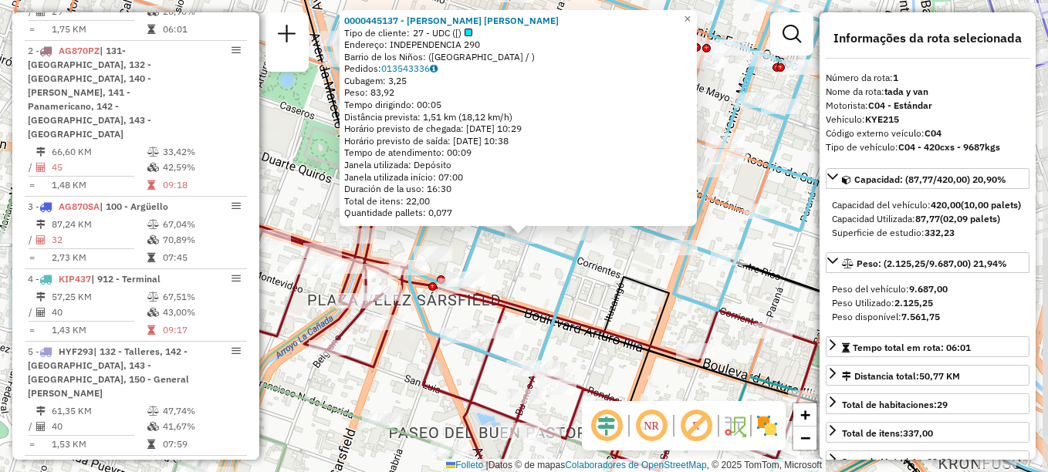
scroll to position [550, 0]
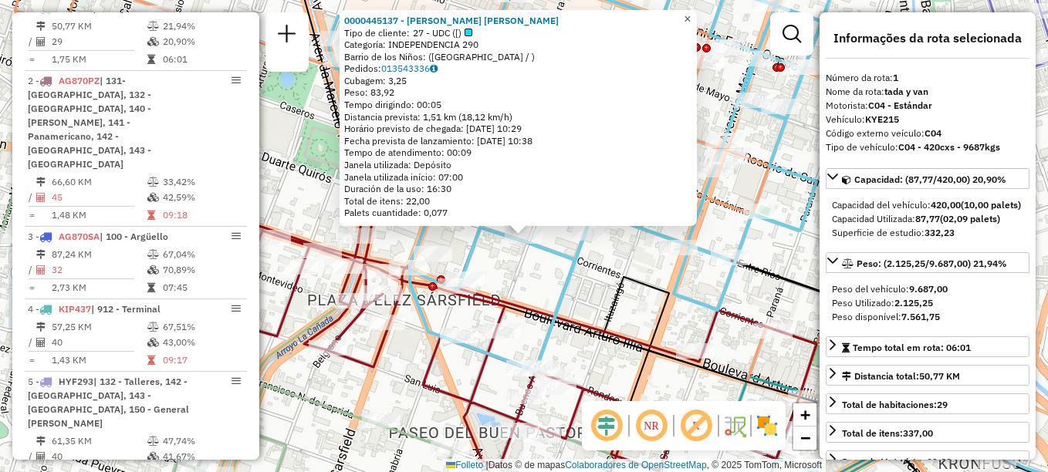
click at [697, 18] on link "×" at bounding box center [688, 19] width 19 height 19
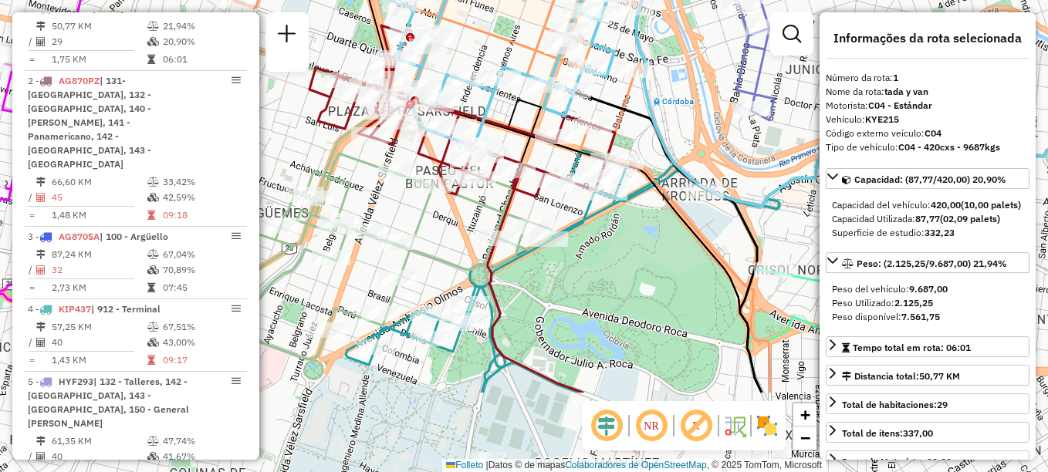
drag, startPoint x: 587, startPoint y: 182, endPoint x: 535, endPoint y: 49, distance: 143.2
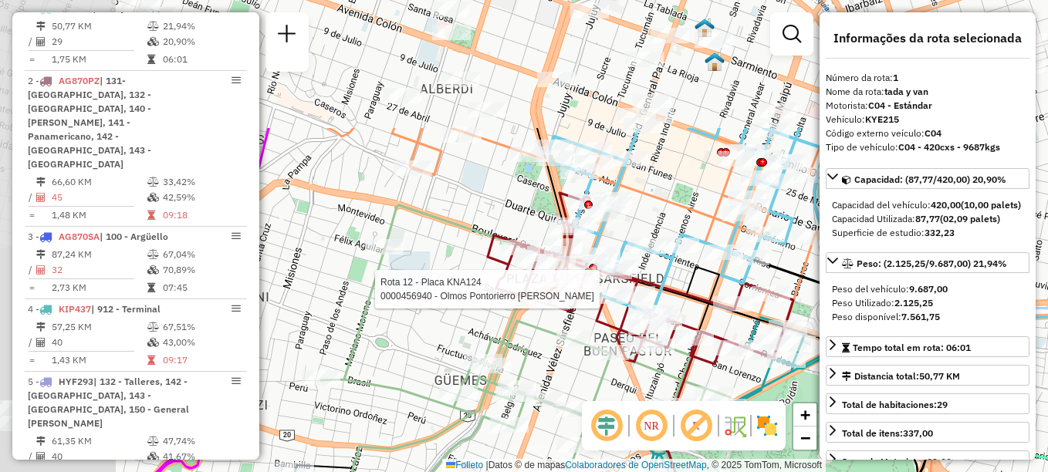
drag, startPoint x: 400, startPoint y: 127, endPoint x: 575, endPoint y: 300, distance: 245.6
click at [575, 297] on div at bounding box center [577, 289] width 39 height 15
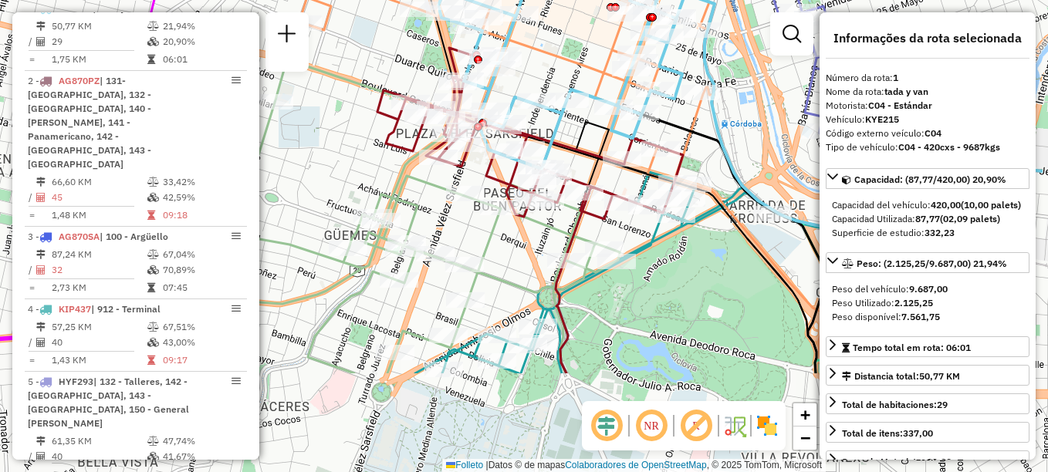
drag, startPoint x: 602, startPoint y: 199, endPoint x: 567, endPoint y: 144, distance: 65.3
click at [567, 144] on icon at bounding box center [530, 133] width 306 height 171
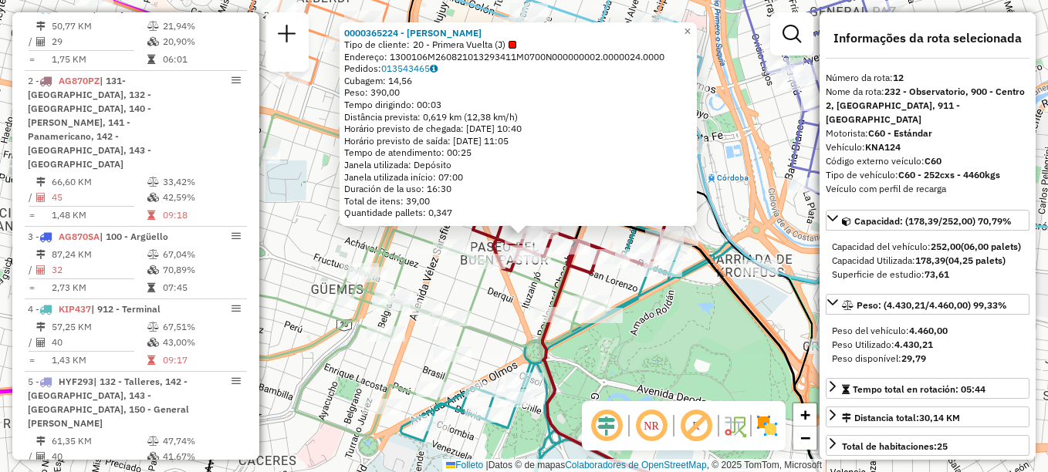
scroll to position [1152, 0]
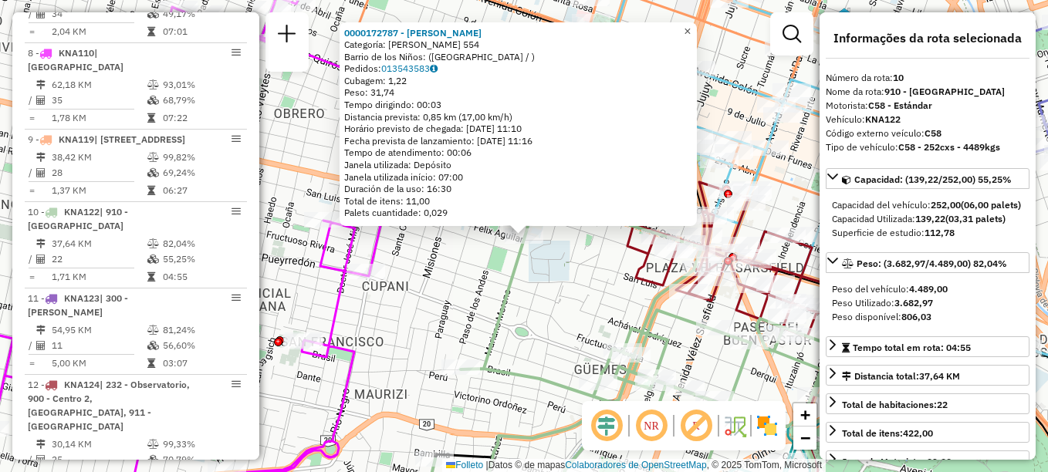
click at [691, 25] on span "×" at bounding box center [687, 31] width 7 height 13
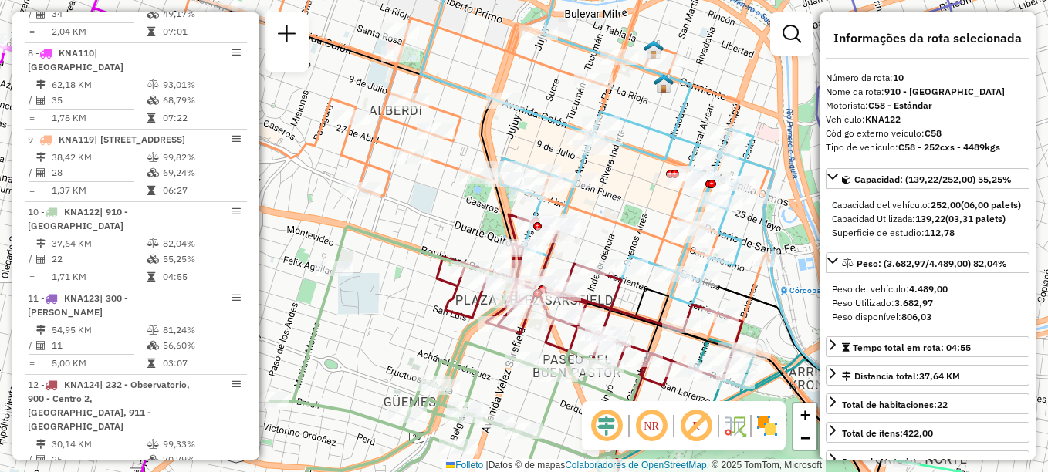
drag, startPoint x: 597, startPoint y: 233, endPoint x: 417, endPoint y: 237, distance: 180.7
click at [417, 237] on icon at bounding box center [460, 388] width 438 height 322
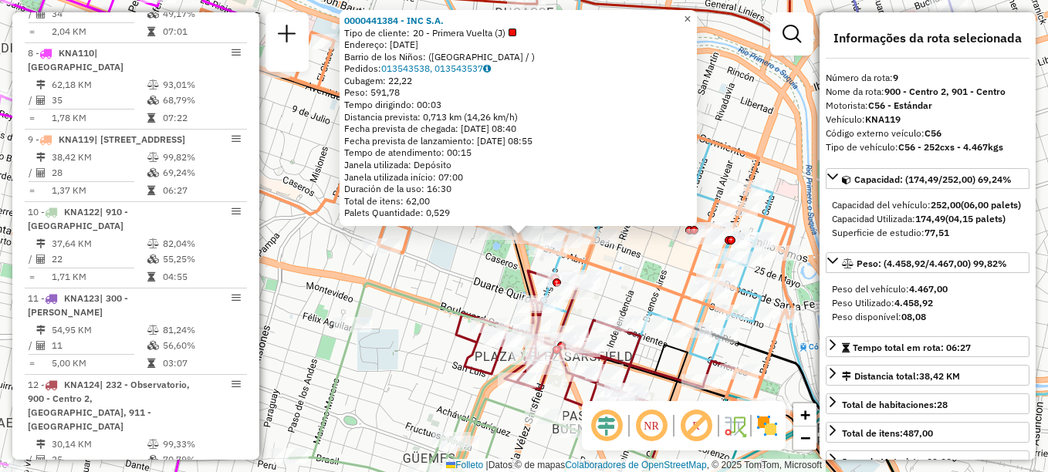
click at [691, 12] on span "×" at bounding box center [687, 18] width 7 height 13
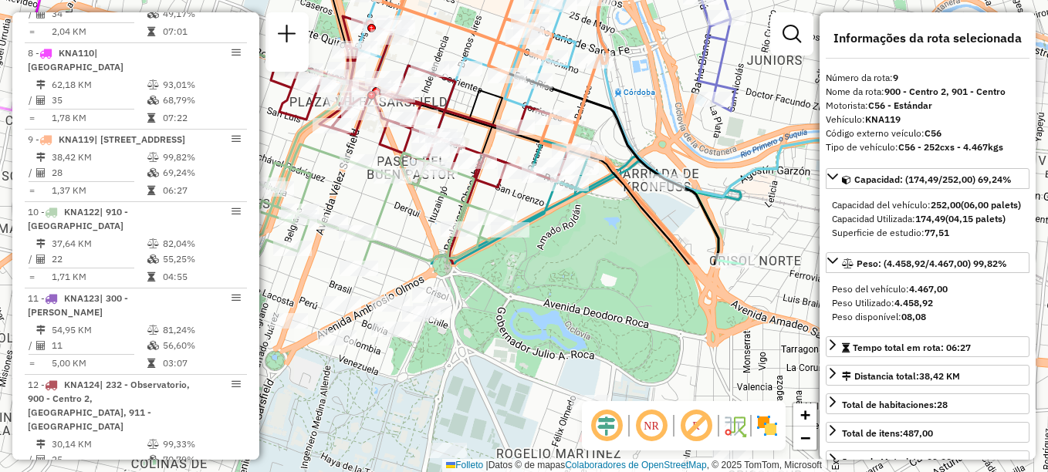
drag, startPoint x: 601, startPoint y: 174, endPoint x: 415, endPoint y: -80, distance: 315.4
click at [415, 0] on html "Aguarde... Pop-up bloqueado! Seu navegador bloqueou automáticamente a abertura …" at bounding box center [524, 236] width 1048 height 472
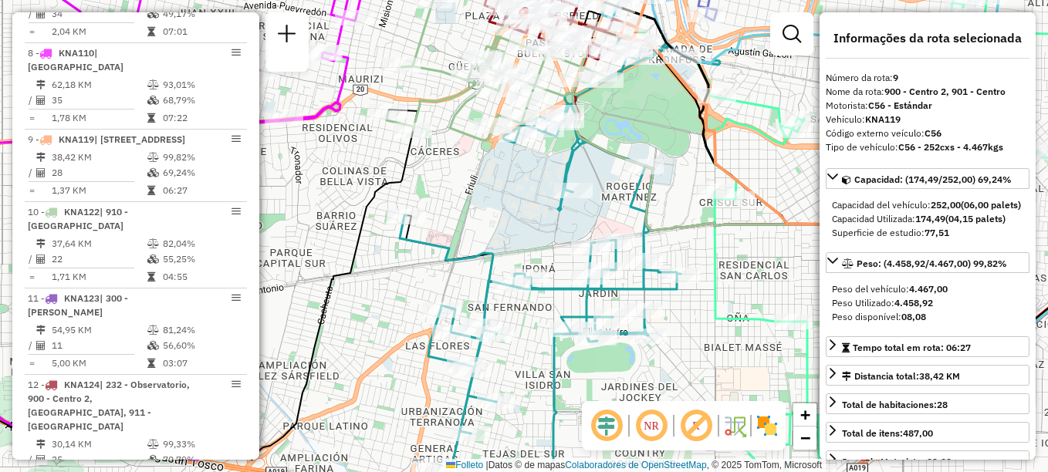
drag, startPoint x: 600, startPoint y: 290, endPoint x: 693, endPoint y: 232, distance: 110.3
click at [693, 232] on icon at bounding box center [743, 255] width 349 height 412
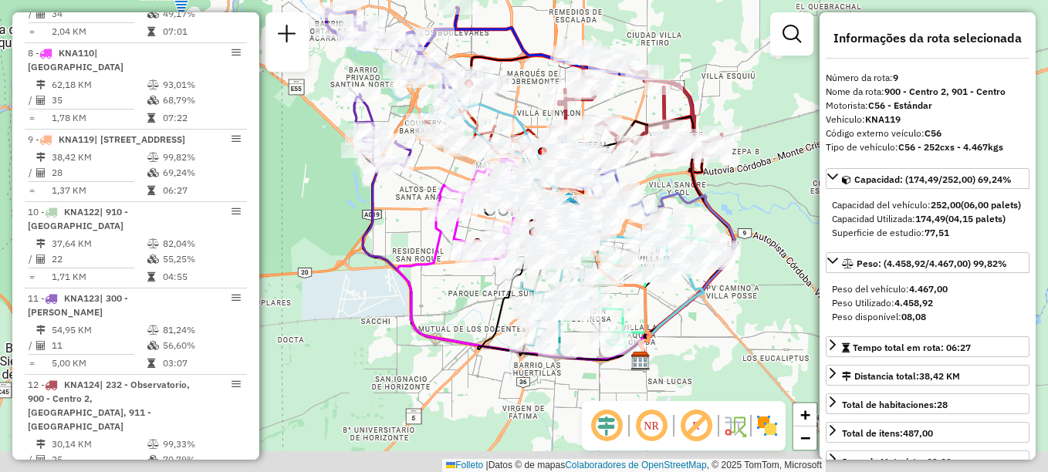
drag, startPoint x: 359, startPoint y: 225, endPoint x: 325, endPoint y: 84, distance: 145.3
click at [327, 92] on div "Janela de atendimento Grade de atendimento Capacidade Transportadoras Veículos …" at bounding box center [524, 236] width 1048 height 472
